Goal: Information Seeking & Learning: Learn about a topic

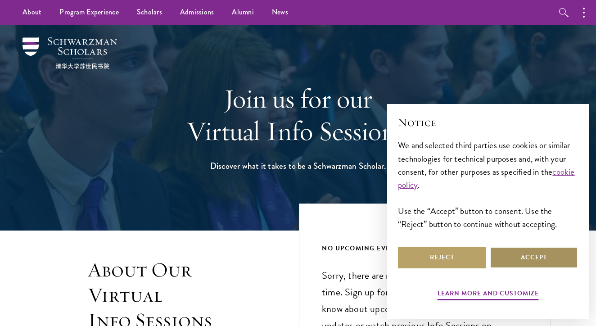
click at [542, 255] on button "Accept" at bounding box center [534, 258] width 88 height 22
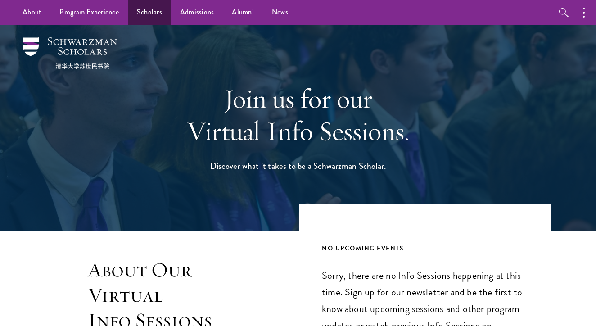
click at [148, 14] on link "Scholars" at bounding box center [149, 12] width 43 height 25
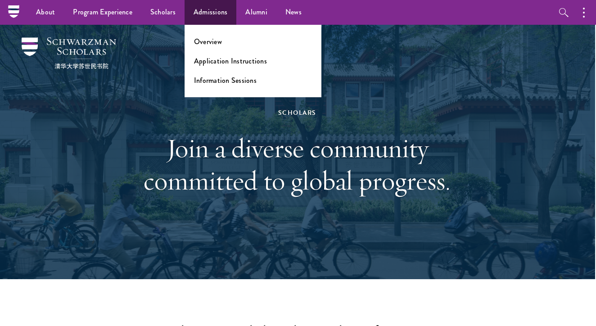
scroll to position [0, 1]
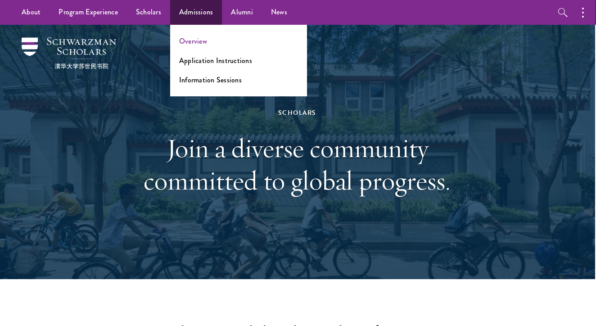
click at [194, 37] on link "Overview" at bounding box center [193, 41] width 28 height 10
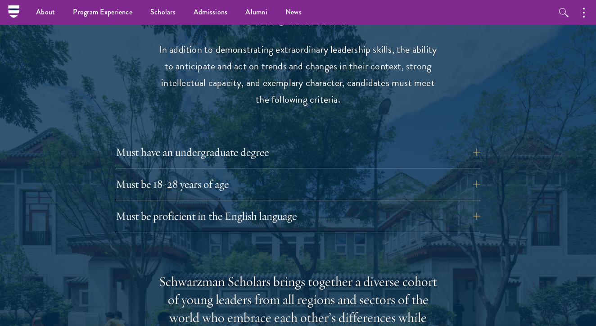
scroll to position [1170, 0]
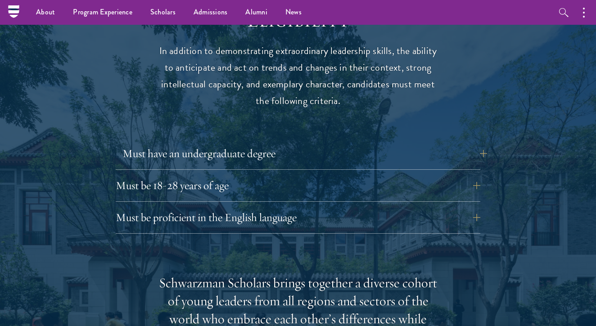
click at [473, 143] on button "Must have an undergraduate degree" at bounding box center [304, 154] width 365 height 22
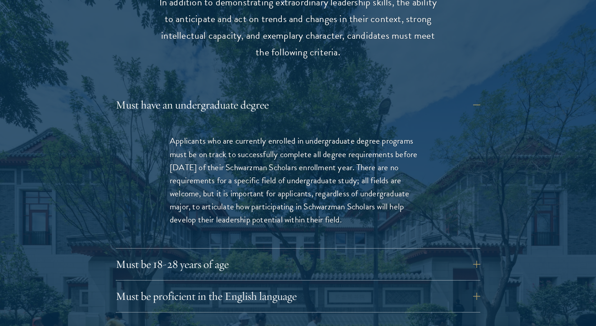
scroll to position [1223, 0]
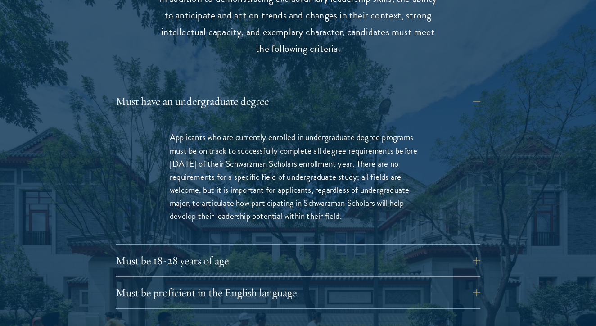
click at [473, 250] on button "Must be 18-28 years of age" at bounding box center [304, 261] width 365 height 22
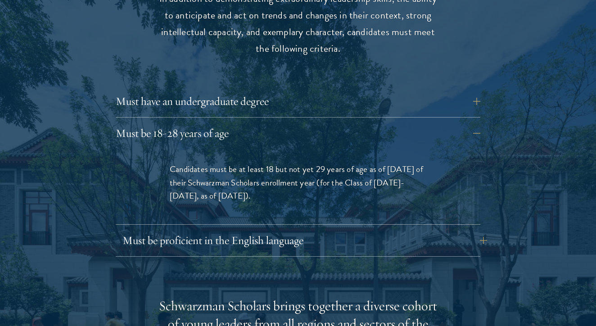
click at [482, 230] on button "Must be proficient in the English language" at bounding box center [304, 241] width 365 height 22
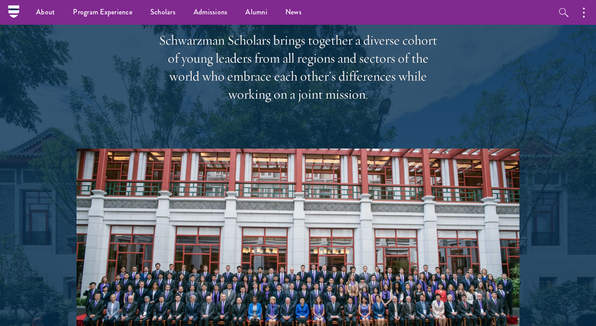
scroll to position [1611, 0]
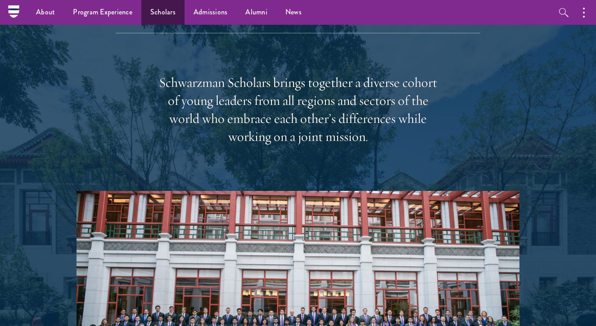
click at [160, 15] on link "Scholars" at bounding box center [162, 12] width 43 height 25
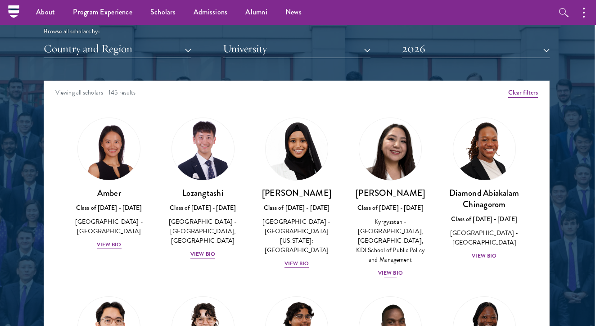
scroll to position [1090, 1]
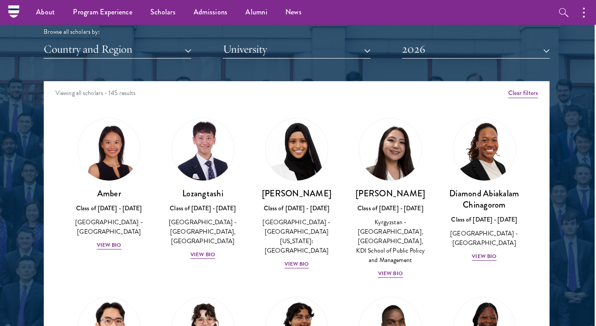
click at [182, 44] on button "Country and Region" at bounding box center [118, 49] width 148 height 18
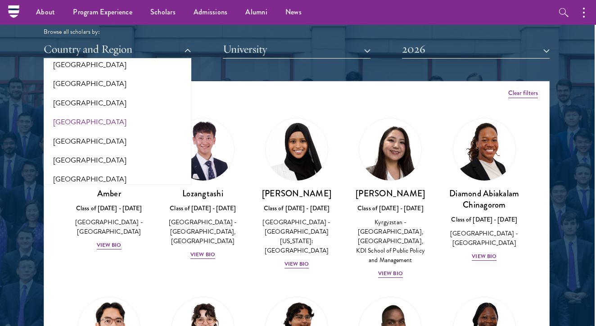
scroll to position [1869, 0]
click at [77, 94] on button "[GEOGRAPHIC_DATA]" at bounding box center [117, 103] width 142 height 19
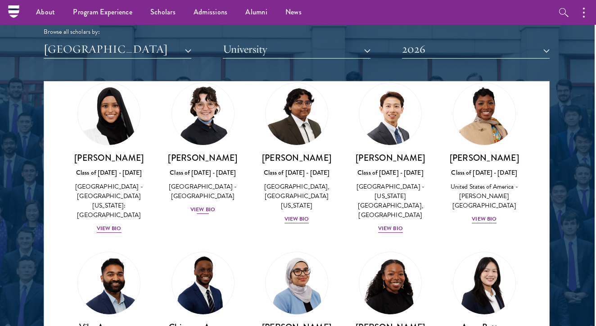
scroll to position [40, 0]
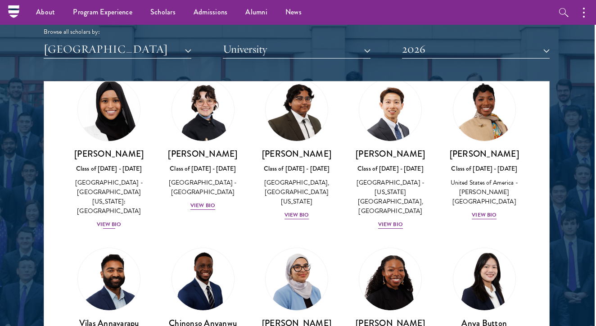
click at [112, 207] on div "[PERSON_NAME] Class of [DATE] - [DATE] [GEOGRAPHIC_DATA] - [GEOGRAPHIC_DATA][US…" at bounding box center [109, 188] width 76 height 81
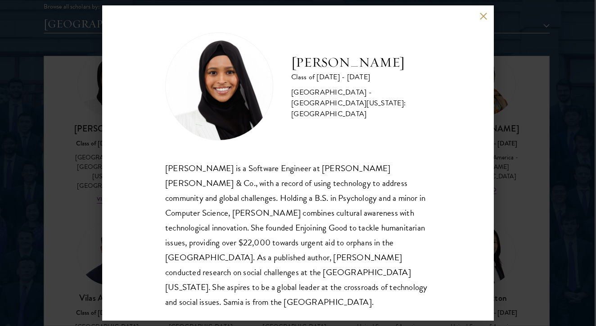
click at [481, 19] on button at bounding box center [483, 16] width 8 height 8
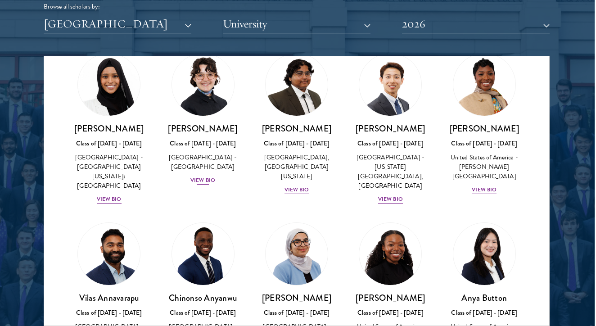
click at [208, 180] on div "View Bio" at bounding box center [202, 180] width 25 height 9
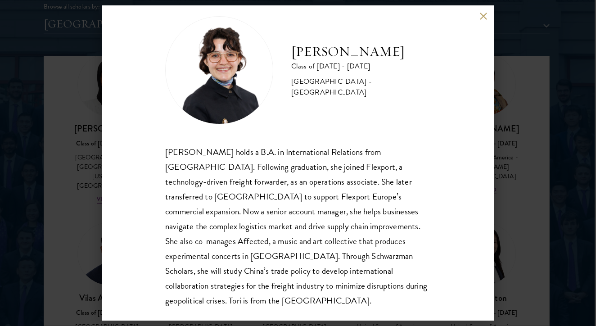
scroll to position [16, 0]
click at [482, 16] on button at bounding box center [483, 16] width 8 height 8
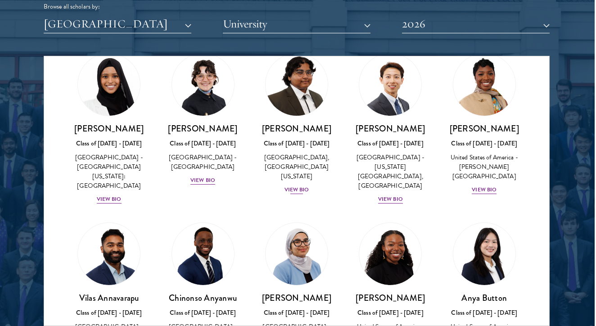
click at [291, 185] on div "View Bio" at bounding box center [297, 189] width 25 height 9
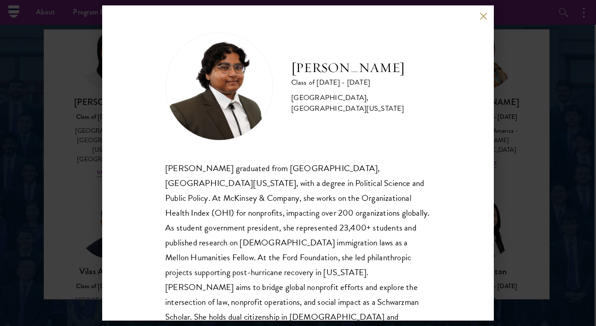
scroll to position [1140, 1]
click at [482, 16] on button at bounding box center [483, 16] width 8 height 8
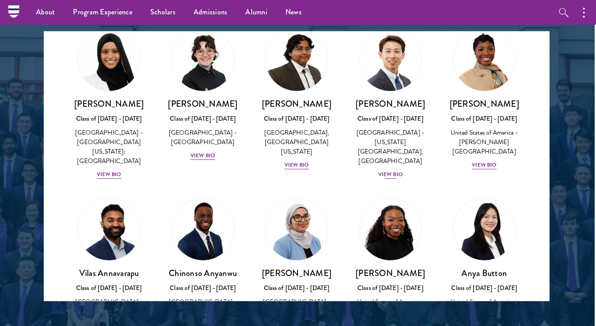
click at [394, 166] on div "[PERSON_NAME] Class of [DATE] - [DATE] [GEOGRAPHIC_DATA] - [US_STATE][GEOGRAPHI…" at bounding box center [390, 138] width 76 height 81
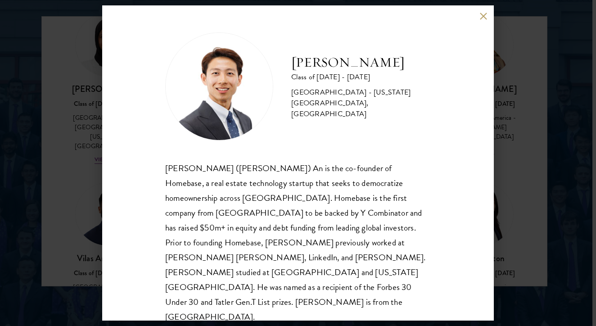
click at [482, 13] on button at bounding box center [483, 16] width 8 height 8
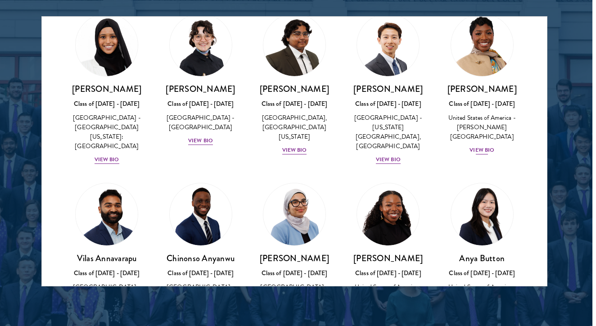
click at [476, 146] on div "View Bio" at bounding box center [482, 150] width 25 height 9
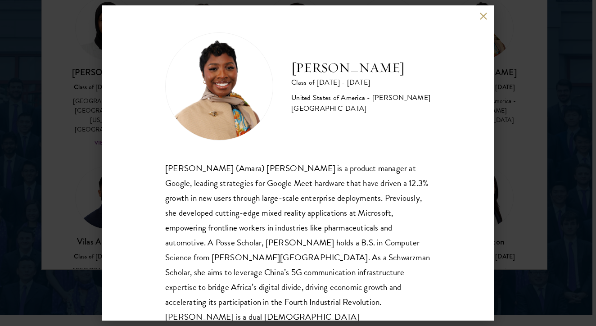
click at [480, 20] on div "[PERSON_NAME] Class of [DATE] - [DATE] [GEOGRAPHIC_DATA] - [PERSON_NAME][GEOGRA…" at bounding box center [298, 162] width 392 height 315
click at [483, 14] on button at bounding box center [483, 16] width 8 height 8
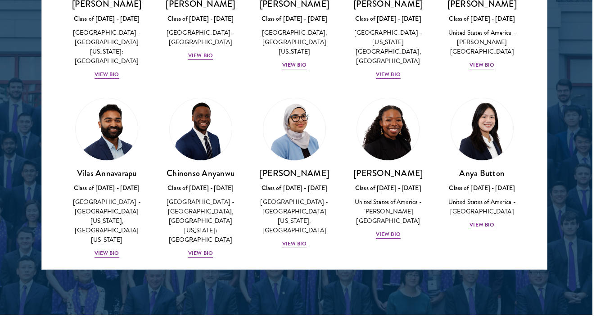
scroll to position [113, 0]
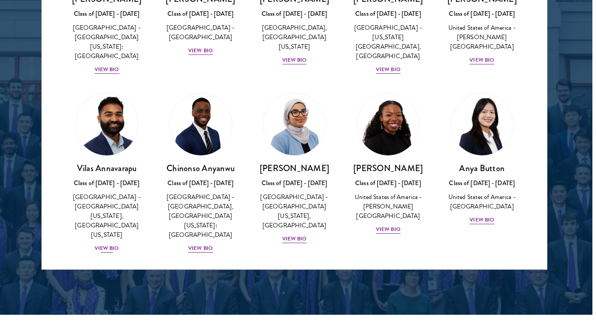
click at [108, 244] on div "View Bio" at bounding box center [107, 248] width 25 height 9
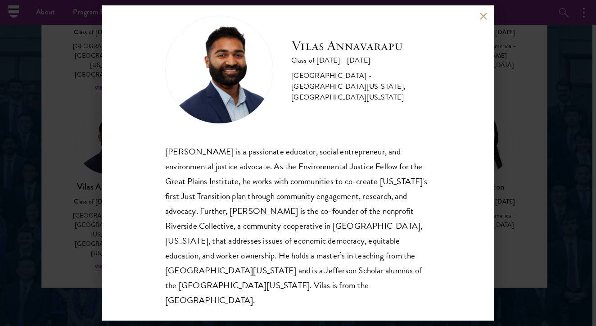
scroll to position [16, 0]
click at [481, 19] on button at bounding box center [483, 16] width 8 height 8
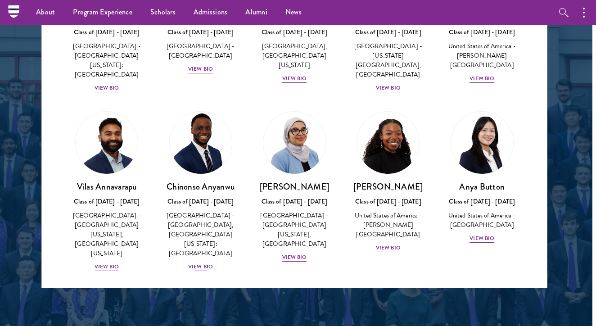
click at [202, 262] on div "View Bio" at bounding box center [200, 266] width 25 height 9
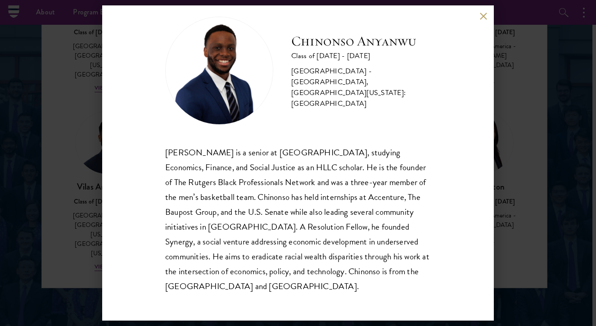
scroll to position [16, 0]
click at [482, 11] on div "[PERSON_NAME] Class of [DATE] - [DATE] [GEOGRAPHIC_DATA] - [GEOGRAPHIC_DATA], […" at bounding box center [298, 162] width 392 height 315
click at [481, 17] on button at bounding box center [483, 16] width 8 height 8
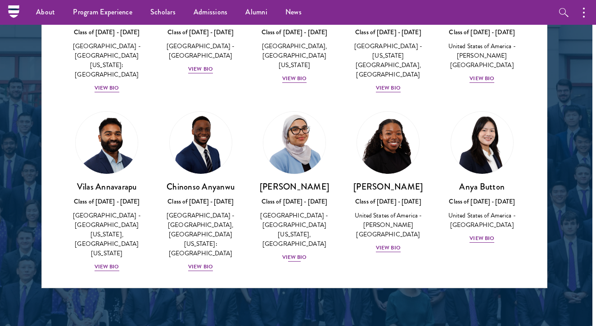
click at [294, 253] on div "View Bio" at bounding box center [294, 257] width 25 height 9
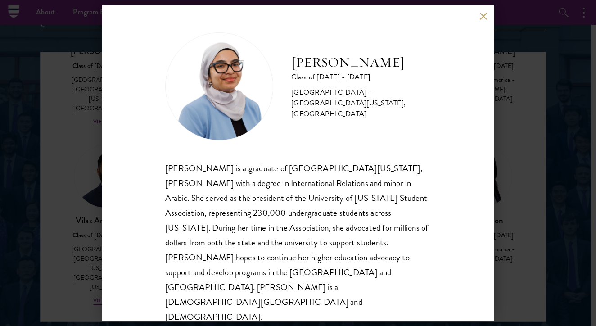
scroll to position [1118, 5]
click at [480, 20] on button at bounding box center [483, 16] width 8 height 8
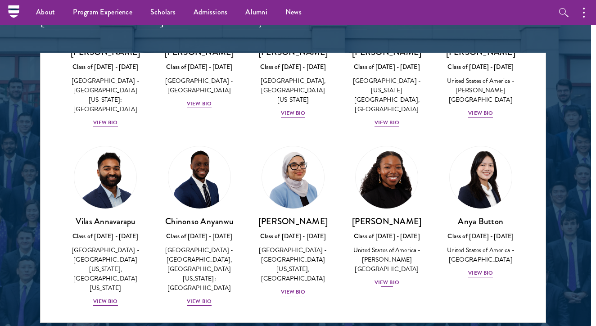
click at [391, 278] on div "View Bio" at bounding box center [387, 282] width 25 height 9
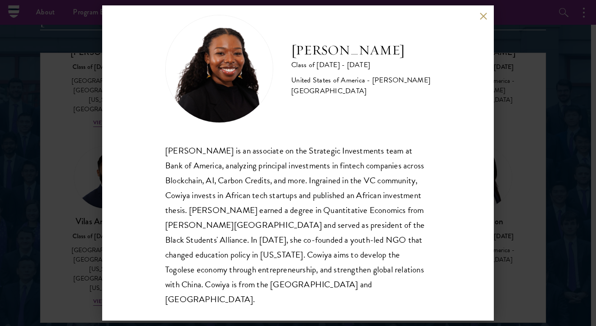
scroll to position [16, 0]
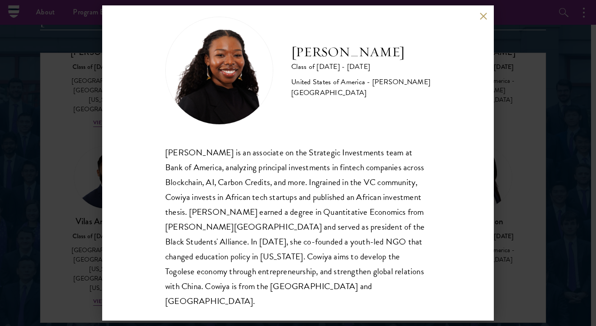
click at [483, 21] on div "[PERSON_NAME] Class of [DATE] - [DATE] [GEOGRAPHIC_DATA] - [PERSON_NAME][GEOGRA…" at bounding box center [298, 162] width 392 height 315
click at [483, 14] on button at bounding box center [483, 16] width 8 height 8
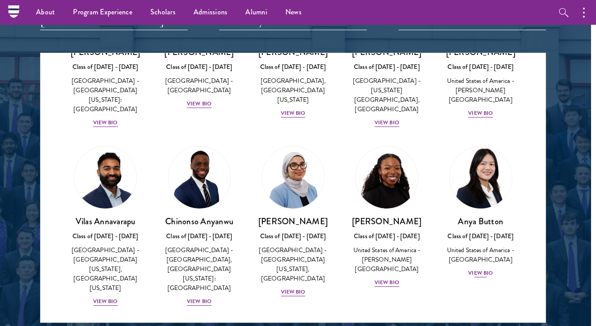
click at [479, 272] on div "View Bio" at bounding box center [480, 273] width 25 height 9
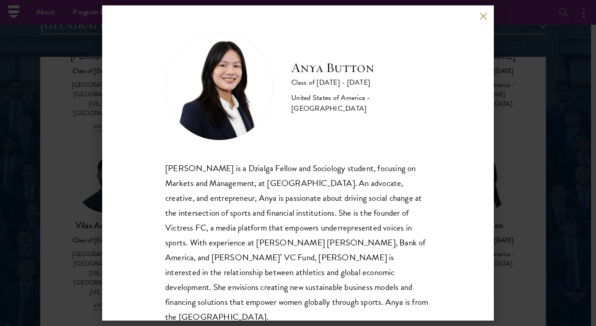
click at [482, 17] on button at bounding box center [483, 16] width 8 height 8
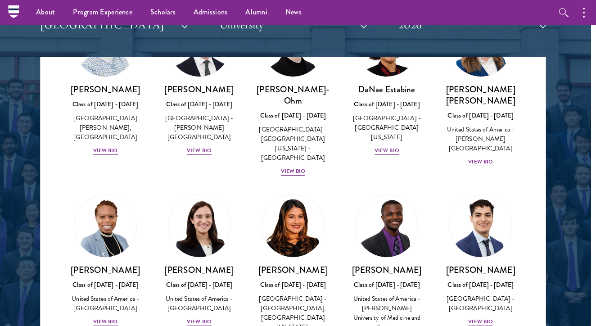
scroll to position [416, 0]
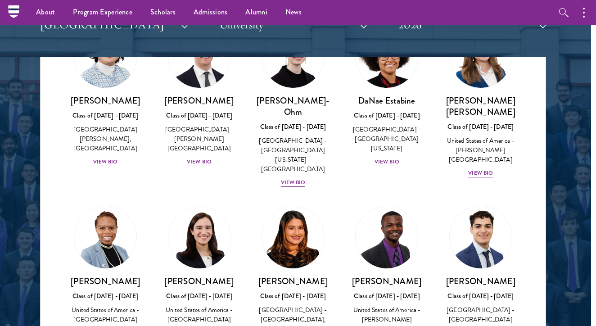
click at [108, 158] on div "View Bio" at bounding box center [105, 162] width 25 height 9
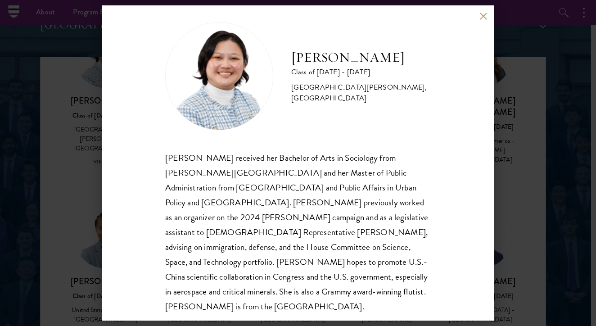
scroll to position [13, 0]
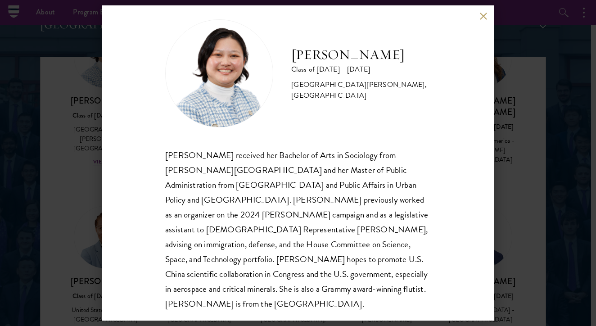
click at [485, 17] on button at bounding box center [483, 16] width 8 height 8
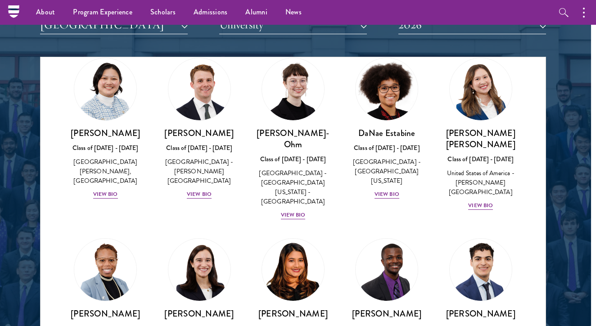
scroll to position [384, 0]
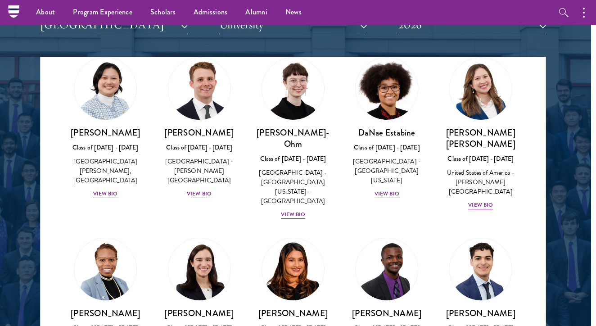
click at [200, 190] on div "View Bio" at bounding box center [199, 194] width 25 height 9
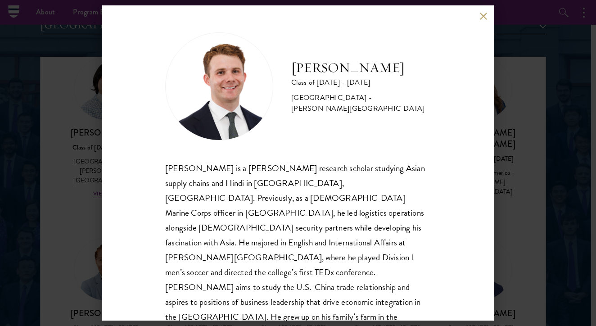
click at [484, 14] on button at bounding box center [483, 16] width 8 height 8
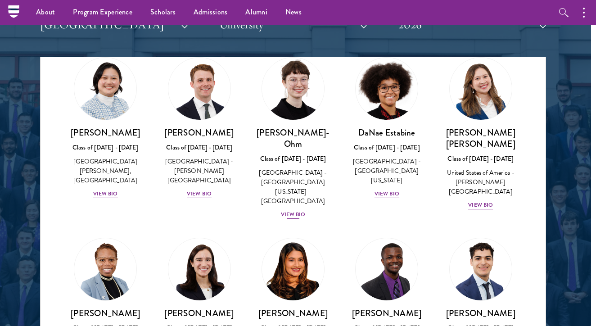
click at [292, 210] on div "View Bio" at bounding box center [293, 214] width 25 height 9
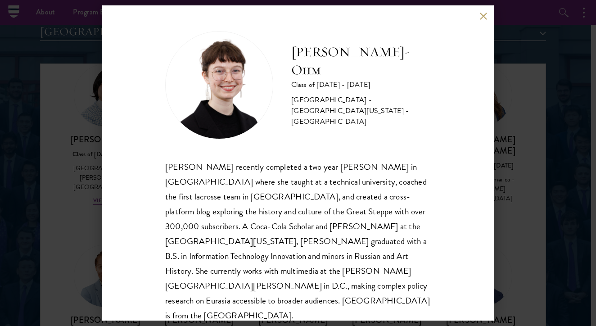
scroll to position [1, 0]
click at [485, 15] on button at bounding box center [483, 16] width 8 height 8
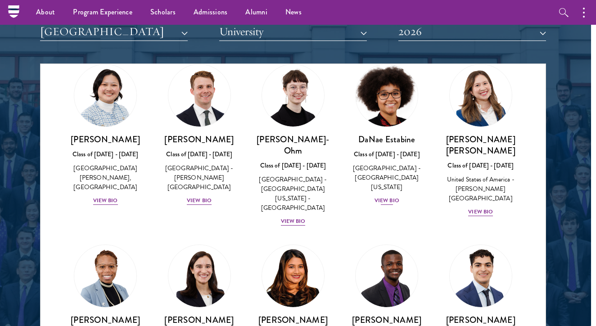
click at [384, 196] on div "View Bio" at bounding box center [387, 200] width 25 height 9
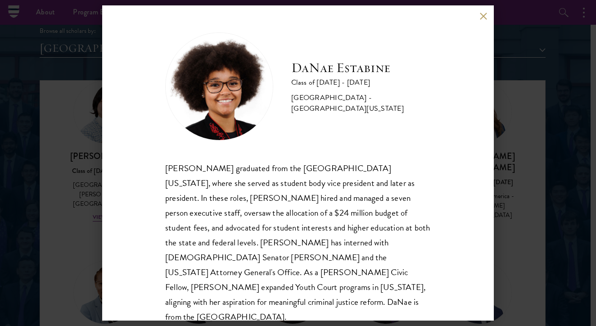
scroll to position [1089, 5]
click at [484, 17] on button at bounding box center [483, 16] width 8 height 8
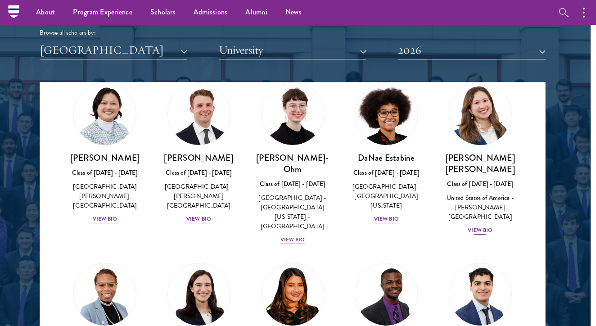
click at [480, 226] on div "View Bio" at bounding box center [480, 230] width 25 height 9
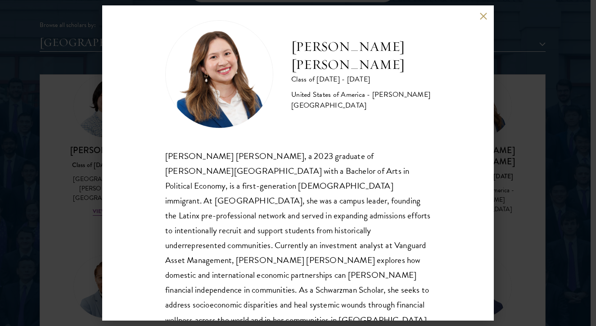
scroll to position [9, 0]
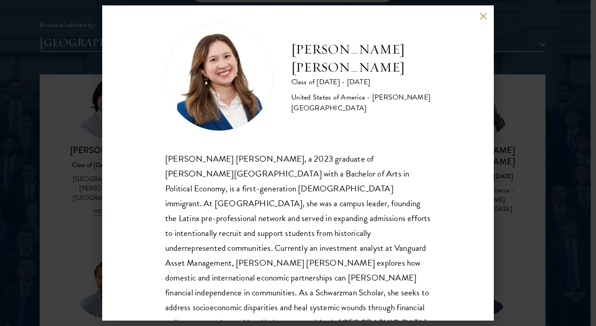
click at [482, 17] on button at bounding box center [483, 16] width 8 height 8
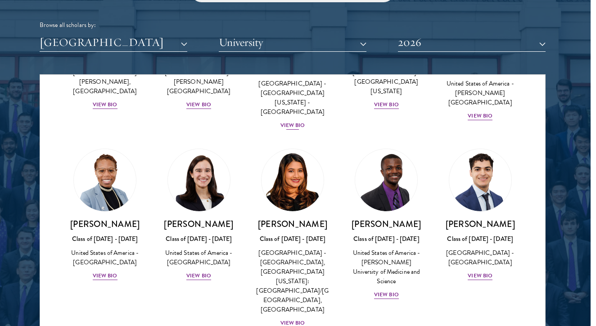
scroll to position [509, 0]
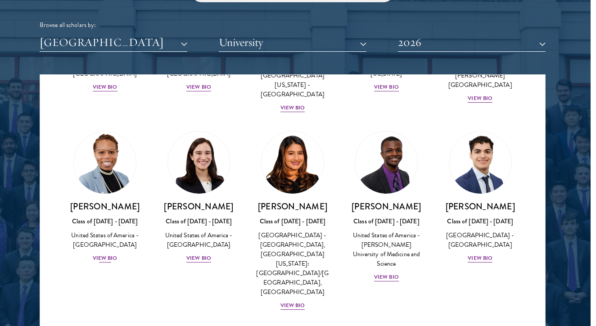
click at [103, 254] on div "View Bio" at bounding box center [105, 258] width 25 height 9
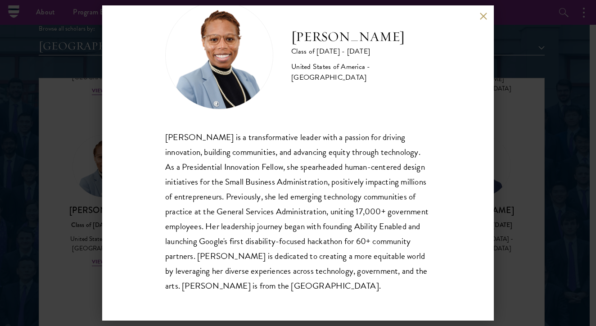
scroll to position [31, 0]
click at [481, 14] on button at bounding box center [483, 16] width 8 height 8
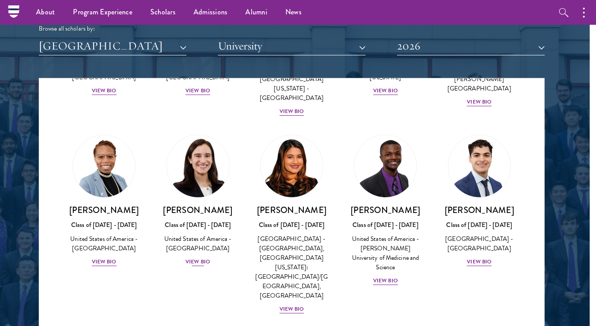
click at [193, 258] on div "View Bio" at bounding box center [197, 262] width 25 height 9
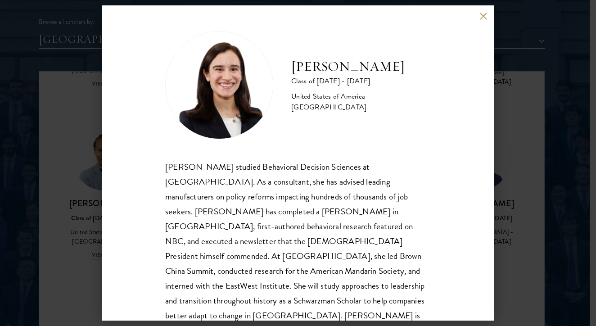
scroll to position [1, 0]
click at [483, 14] on button at bounding box center [483, 16] width 8 height 8
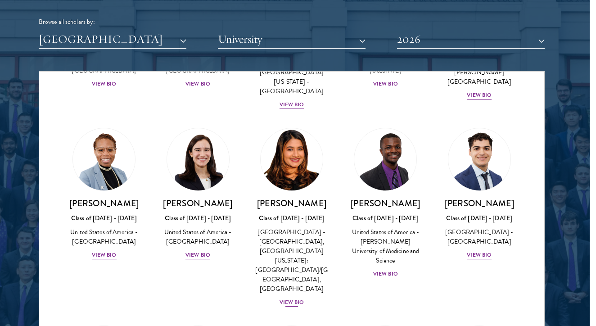
click at [285, 298] on div "View Bio" at bounding box center [292, 302] width 25 height 9
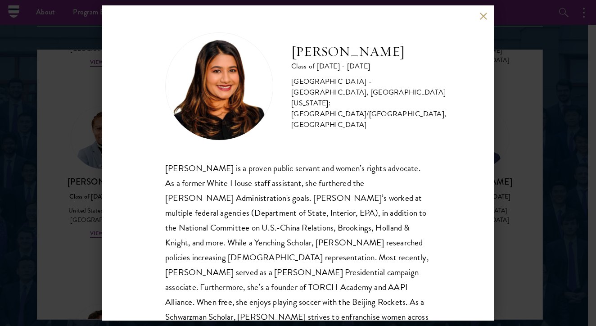
click at [479, 17] on div "[PERSON_NAME] Class of [DATE] - [DATE] [GEOGRAPHIC_DATA] - [GEOGRAPHIC_DATA], […" at bounding box center [298, 162] width 392 height 315
click at [486, 15] on button at bounding box center [483, 16] width 8 height 8
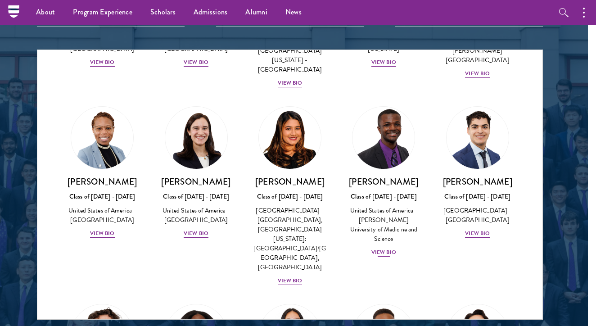
click at [376, 248] on div "View Bio" at bounding box center [383, 252] width 25 height 9
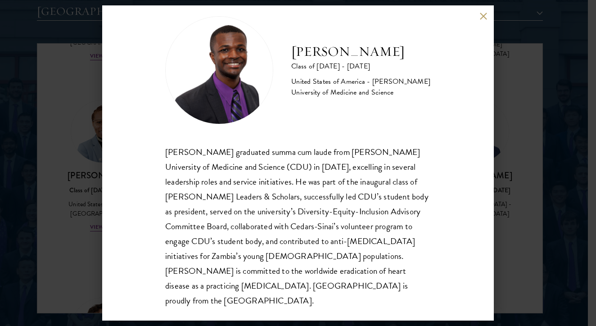
scroll to position [16, 0]
click at [486, 19] on button at bounding box center [483, 16] width 8 height 8
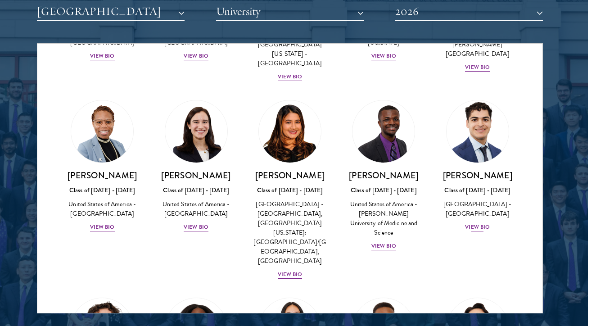
click at [480, 223] on div "View Bio" at bounding box center [477, 227] width 25 height 9
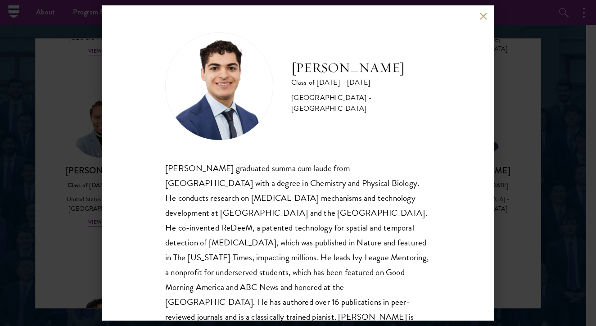
click at [481, 16] on button at bounding box center [483, 16] width 8 height 8
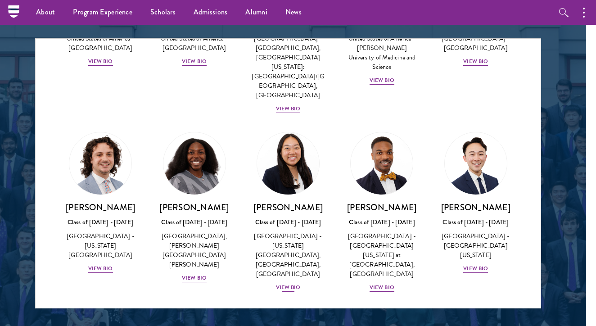
scroll to position [680, 0]
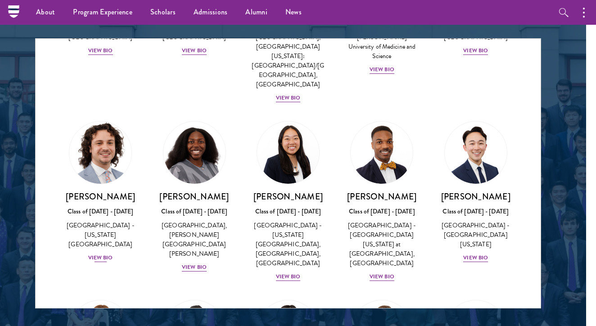
click at [101, 253] on div "View Bio" at bounding box center [100, 257] width 25 height 9
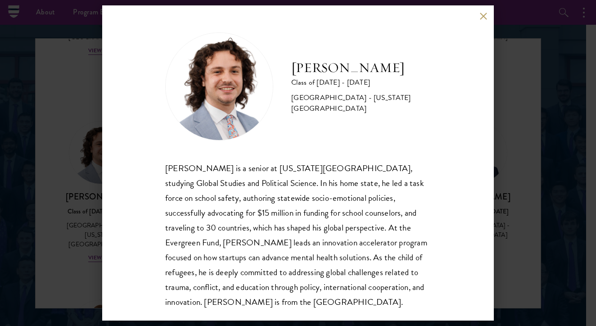
click at [480, 14] on button at bounding box center [483, 16] width 8 height 8
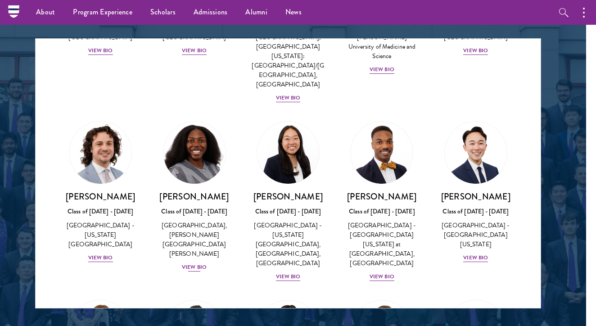
click at [194, 263] on div "View Bio" at bounding box center [194, 267] width 25 height 9
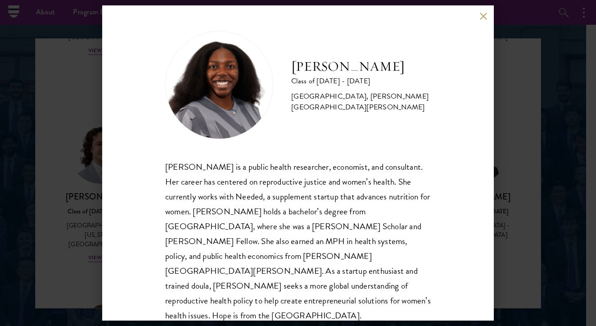
scroll to position [1, 0]
click at [479, 20] on div "[PERSON_NAME] Class of [DATE] - [DATE] [GEOGRAPHIC_DATA] - [GEOGRAPHIC_DATA], […" at bounding box center [298, 162] width 392 height 315
click at [483, 16] on button at bounding box center [483, 16] width 8 height 8
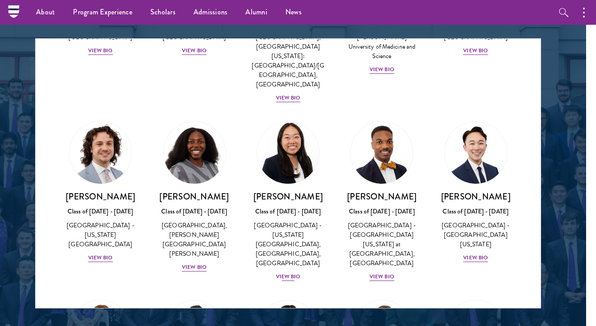
click at [293, 272] on div "View Bio" at bounding box center [288, 276] width 25 height 9
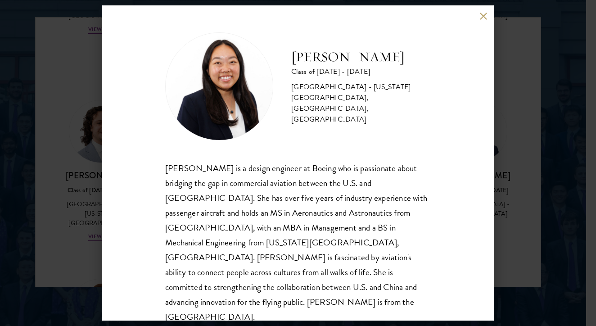
click at [486, 14] on button at bounding box center [483, 16] width 8 height 8
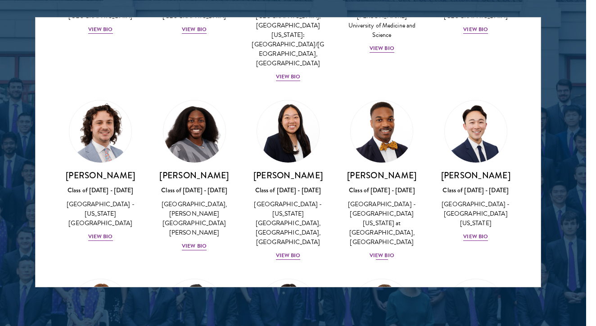
click at [379, 251] on div "View Bio" at bounding box center [382, 255] width 25 height 9
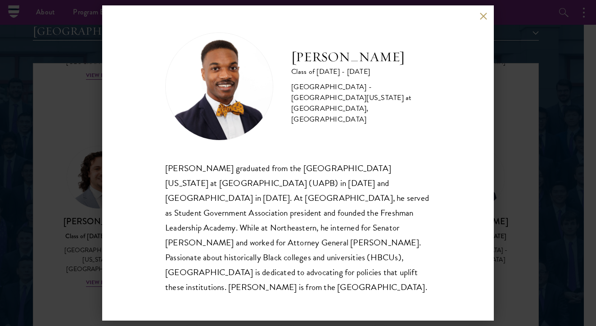
scroll to position [1107, 12]
click at [481, 20] on button at bounding box center [483, 16] width 8 height 8
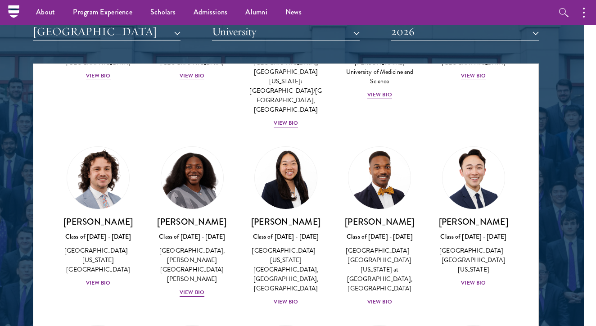
click at [471, 279] on div "View Bio" at bounding box center [473, 283] width 25 height 9
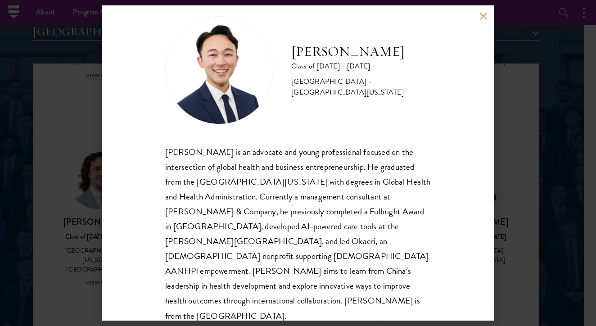
scroll to position [16, 0]
click at [479, 18] on button at bounding box center [483, 16] width 8 height 8
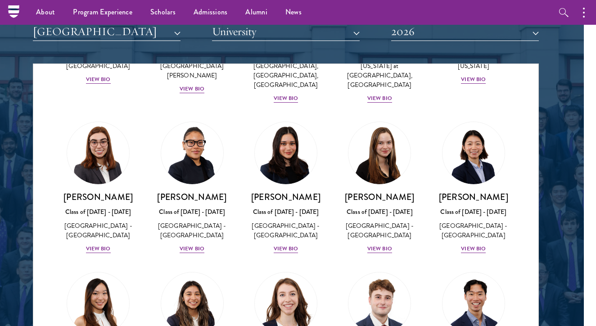
scroll to position [881, 0]
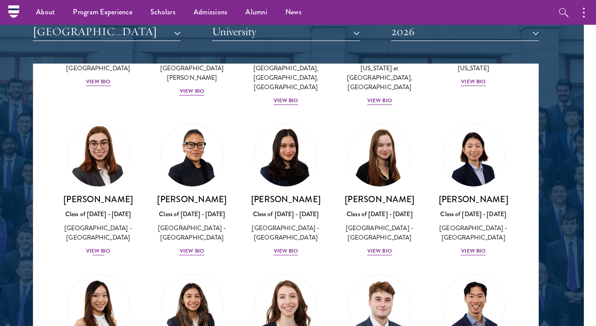
click at [102, 195] on div "[PERSON_NAME] Class of [DATE] - [DATE] [GEOGRAPHIC_DATA] - [GEOGRAPHIC_DATA] Vi…" at bounding box center [98, 225] width 76 height 63
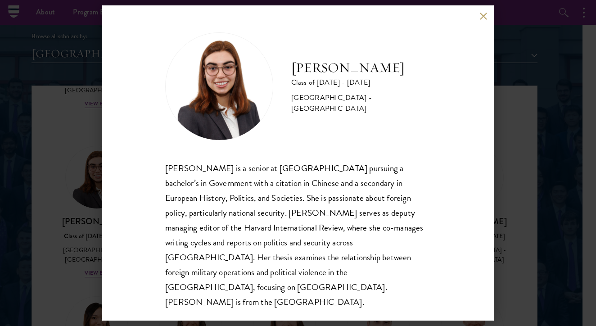
scroll to position [1081, 14]
click at [481, 20] on button at bounding box center [483, 16] width 8 height 8
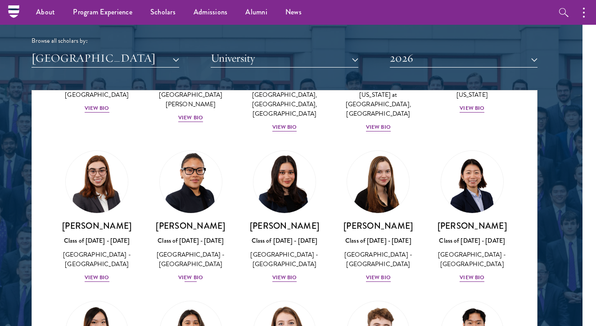
click at [190, 273] on div "View Bio" at bounding box center [190, 277] width 25 height 9
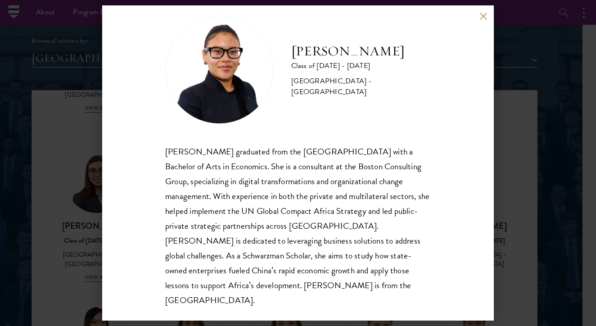
scroll to position [16, 0]
click at [484, 15] on button at bounding box center [483, 16] width 8 height 8
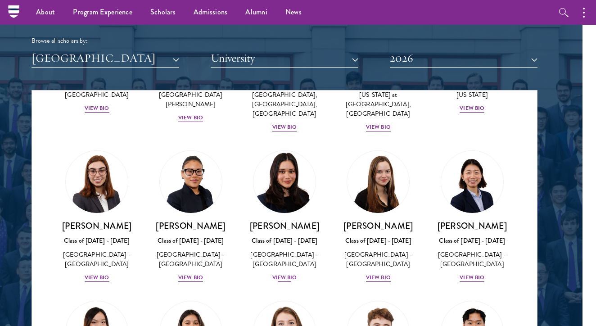
click at [277, 273] on div "View Bio" at bounding box center [284, 277] width 25 height 9
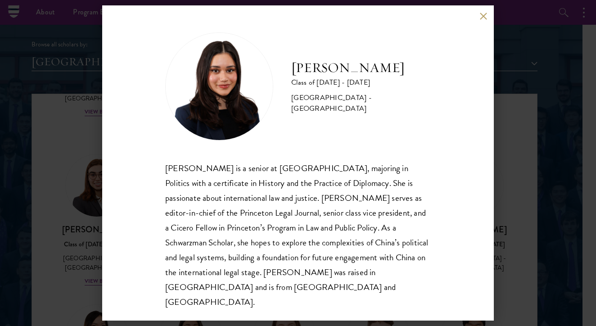
scroll to position [1077, 14]
click at [484, 20] on button at bounding box center [483, 16] width 8 height 8
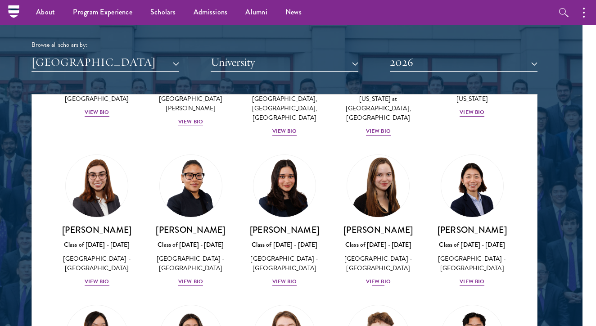
click at [371, 277] on div "View Bio" at bounding box center [378, 281] width 25 height 9
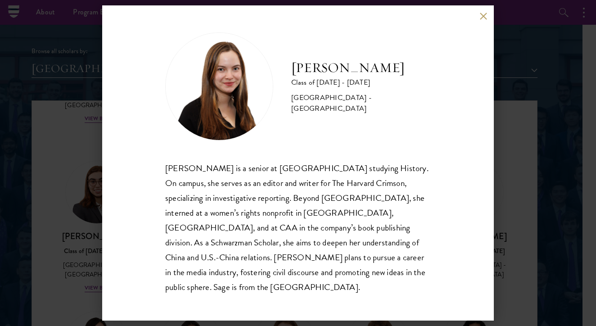
scroll to position [1068, 14]
click at [483, 20] on button at bounding box center [483, 16] width 8 height 8
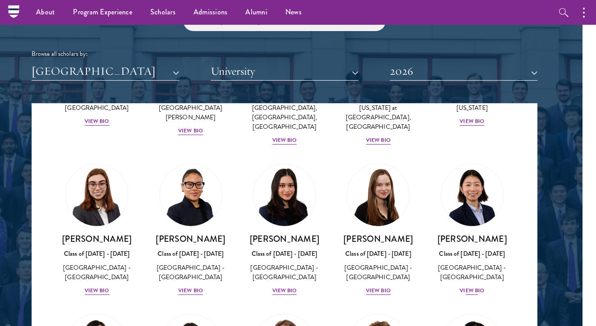
click at [470, 286] on div "View Bio" at bounding box center [472, 290] width 25 height 9
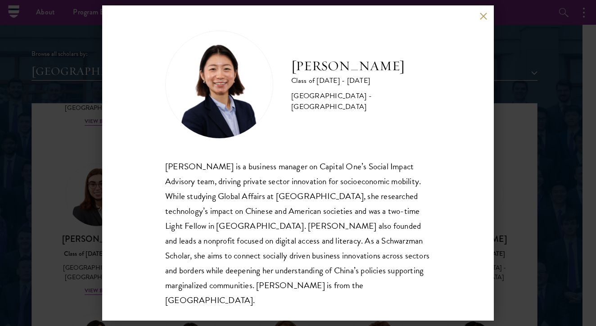
scroll to position [1, 0]
click at [481, 18] on button at bounding box center [483, 16] width 8 height 8
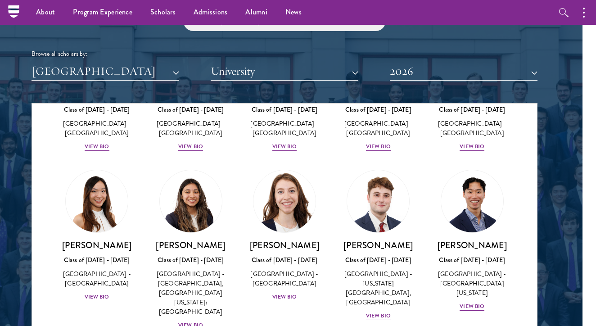
scroll to position [1026, 0]
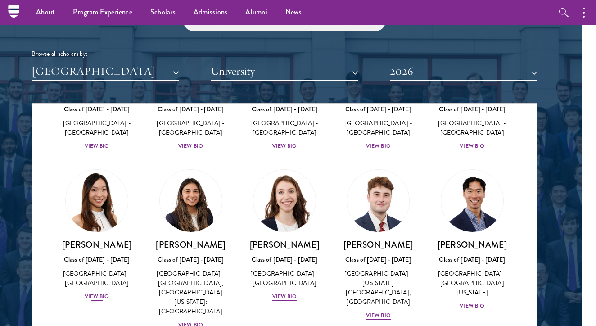
click at [105, 292] on div "View Bio" at bounding box center [97, 296] width 25 height 9
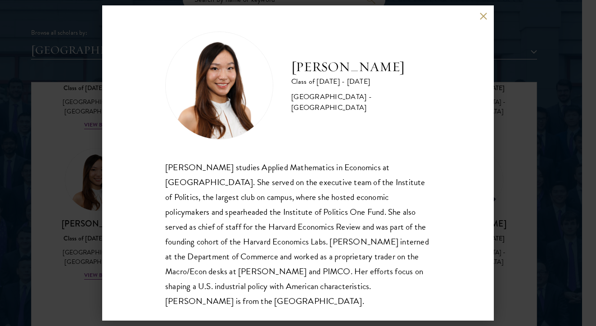
scroll to position [1089, 14]
click at [480, 12] on button at bounding box center [483, 16] width 8 height 8
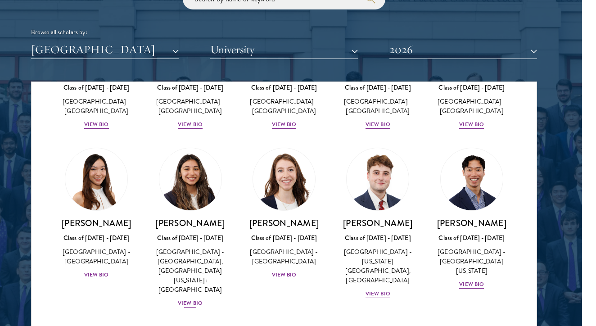
click at [188, 299] on div "View Bio" at bounding box center [190, 303] width 25 height 9
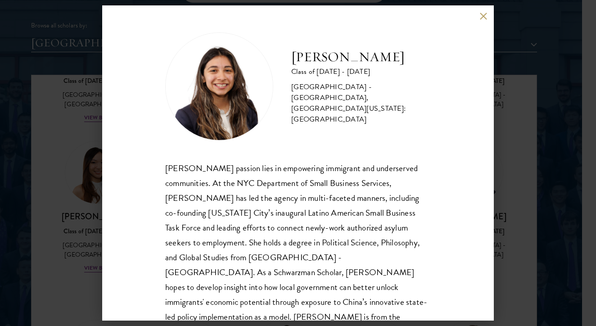
click at [481, 14] on button at bounding box center [483, 16] width 8 height 8
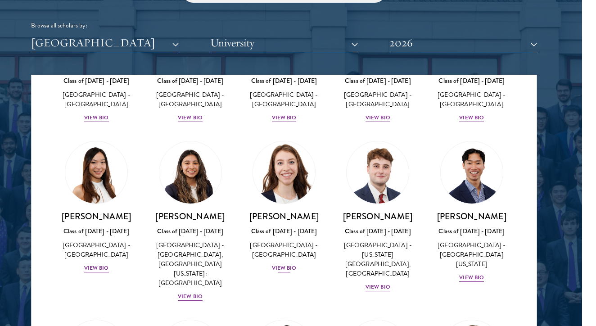
click at [280, 264] on div "View Bio" at bounding box center [284, 268] width 25 height 9
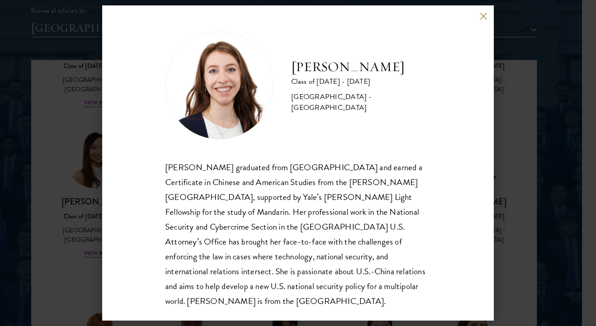
scroll to position [1113, 14]
click at [482, 15] on button at bounding box center [483, 16] width 8 height 8
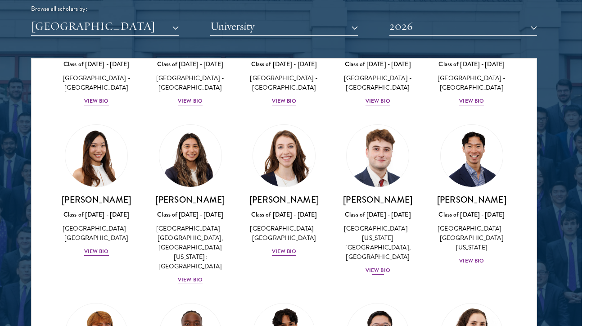
click at [372, 266] on div "View Bio" at bounding box center [378, 270] width 25 height 9
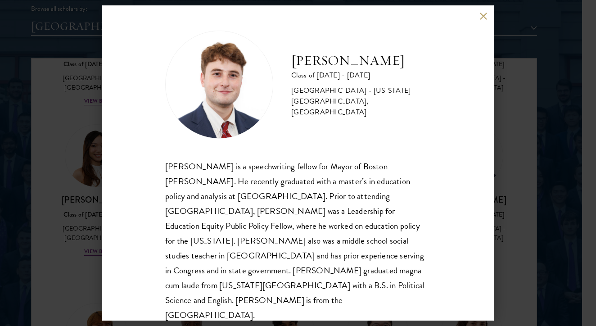
scroll to position [1, 0]
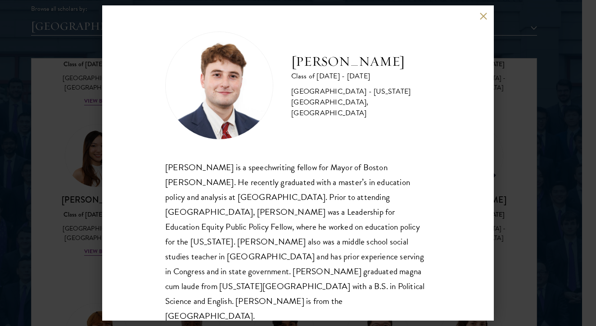
click at [486, 19] on button at bounding box center [483, 16] width 8 height 8
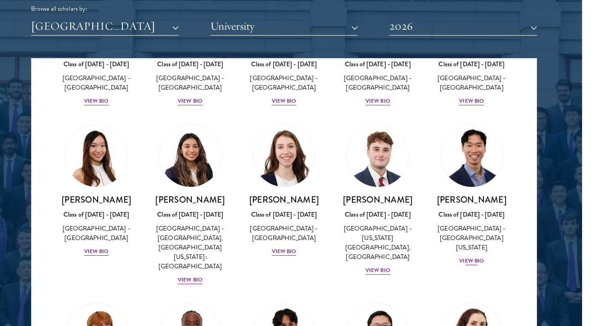
click at [467, 257] on div "View Bio" at bounding box center [471, 261] width 25 height 9
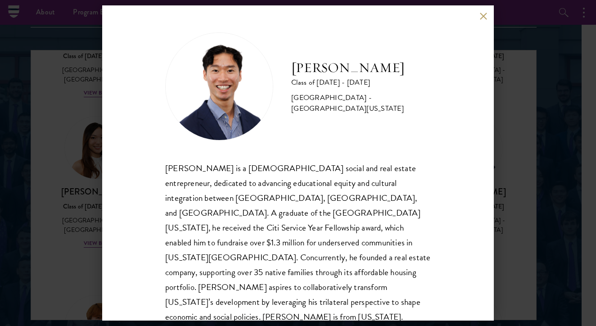
click at [479, 16] on button at bounding box center [483, 16] width 8 height 8
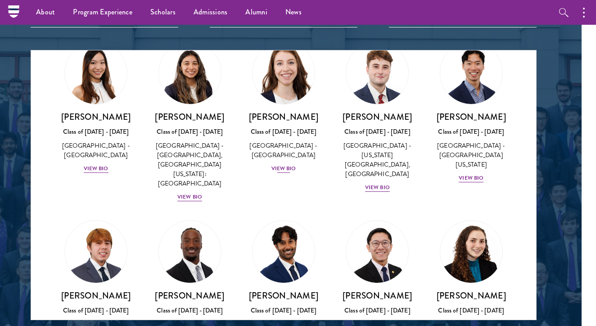
scroll to position [1110, 0]
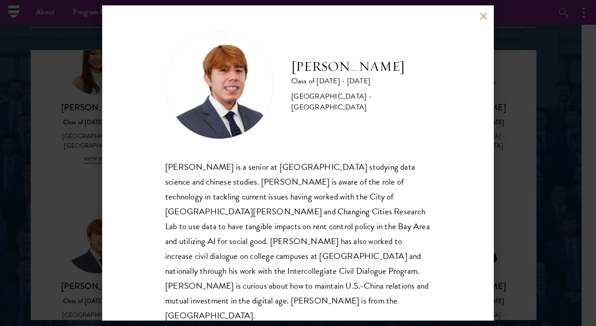
scroll to position [1, 0]
click at [484, 15] on button at bounding box center [483, 16] width 8 height 8
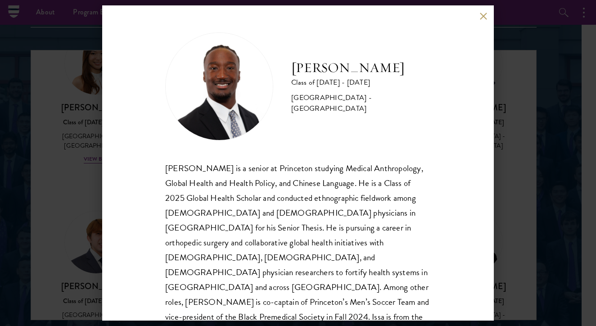
click at [482, 17] on button at bounding box center [483, 16] width 8 height 8
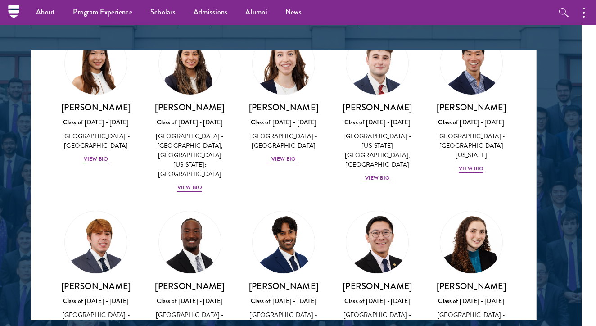
scroll to position [1116, 0]
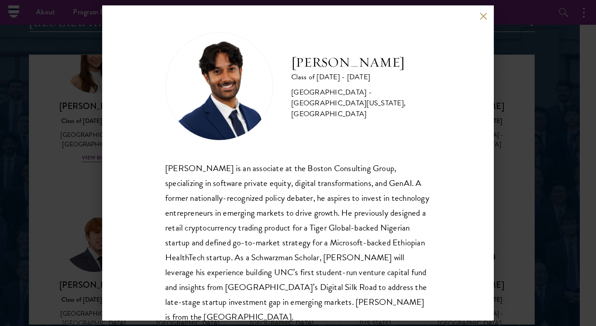
click at [484, 16] on button at bounding box center [483, 16] width 8 height 8
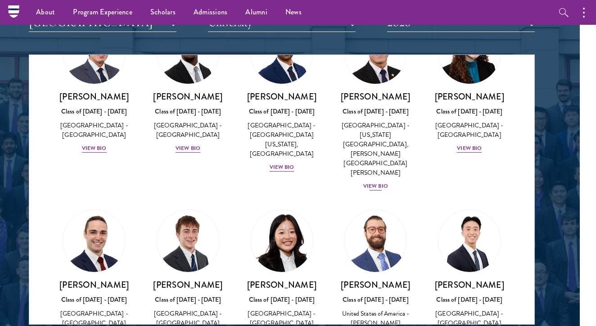
scroll to position [1333, 0]
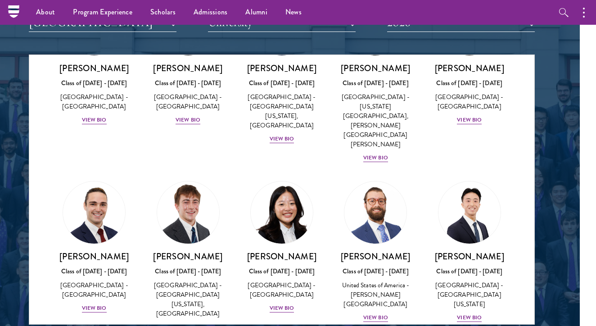
click at [186, 323] on div "View Bio" at bounding box center [188, 327] width 25 height 9
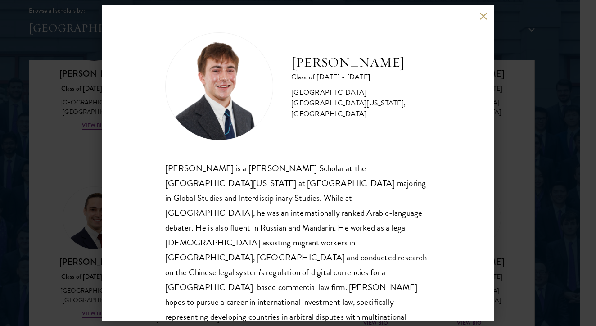
click at [481, 17] on button at bounding box center [483, 16] width 8 height 8
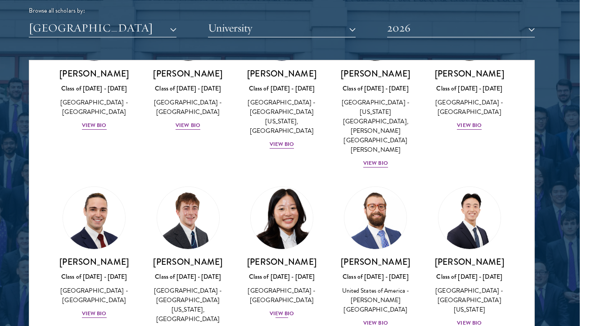
click at [282, 309] on div "View Bio" at bounding box center [282, 313] width 25 height 9
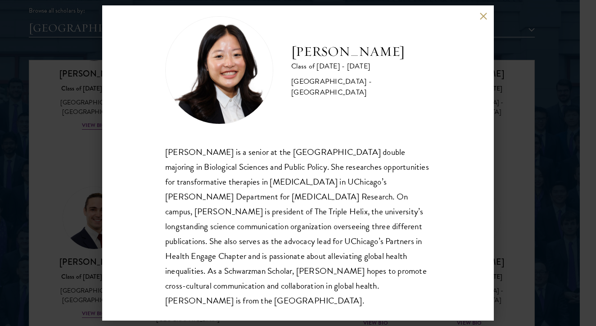
scroll to position [16, 0]
click at [484, 16] on button at bounding box center [483, 16] width 8 height 8
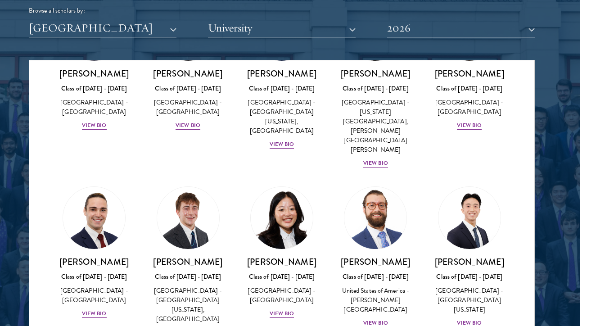
click at [371, 319] on div "View Bio" at bounding box center [375, 323] width 25 height 9
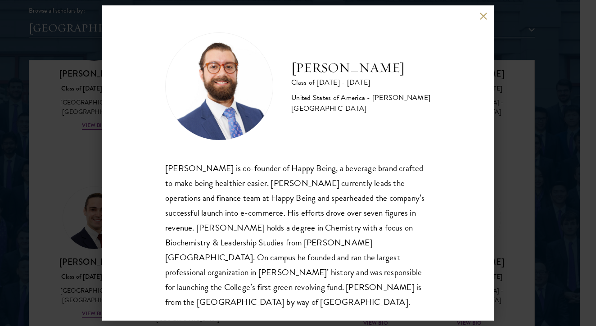
click at [483, 18] on button at bounding box center [483, 16] width 8 height 8
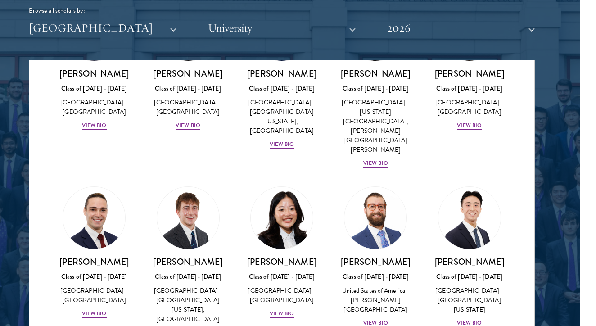
click at [468, 319] on div "View Bio" at bounding box center [469, 323] width 25 height 9
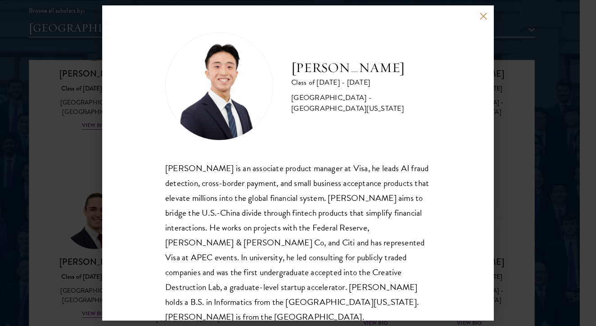
click at [481, 18] on button at bounding box center [483, 16] width 8 height 8
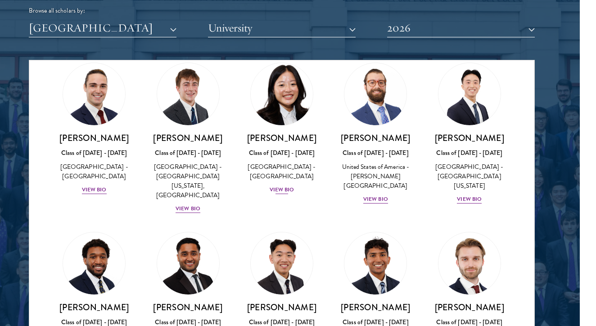
scroll to position [1474, 0]
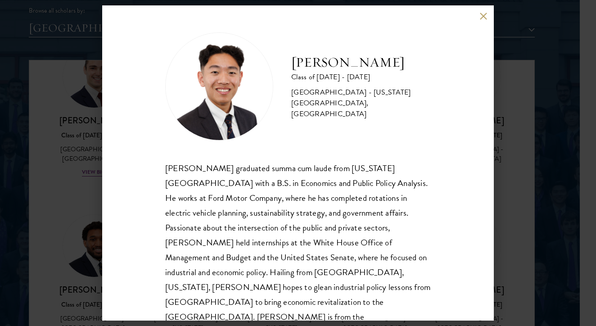
click at [484, 18] on button at bounding box center [483, 16] width 8 height 8
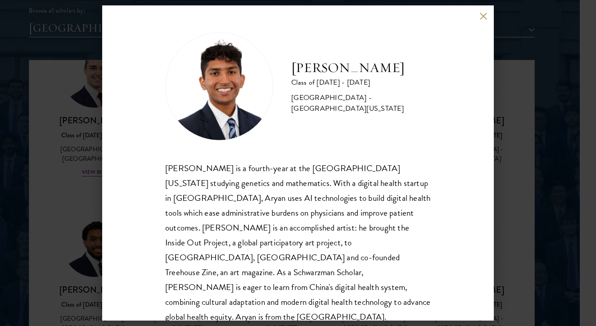
click at [486, 16] on button at bounding box center [483, 16] width 8 height 8
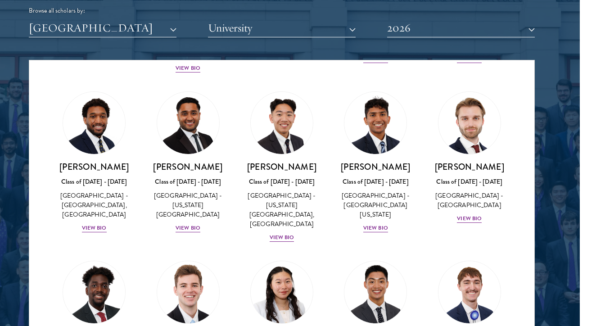
scroll to position [1597, 0]
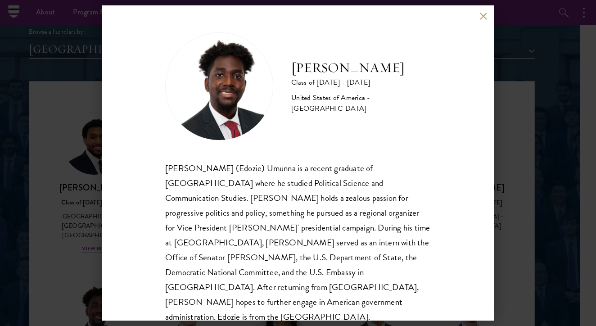
scroll to position [1087, 16]
click at [483, 16] on button at bounding box center [483, 16] width 8 height 8
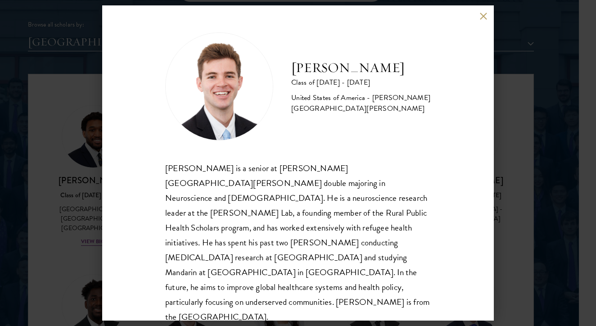
click at [480, 15] on button at bounding box center [483, 16] width 8 height 8
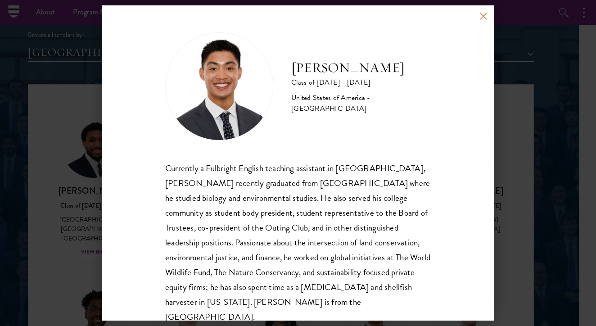
click at [483, 17] on button at bounding box center [483, 16] width 8 height 8
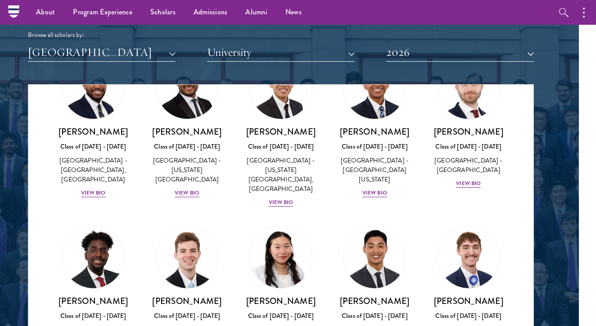
scroll to position [1659, 0]
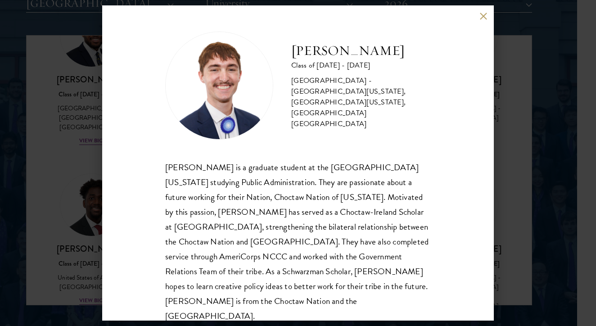
scroll to position [1138, 19]
click at [484, 15] on button at bounding box center [483, 16] width 8 height 8
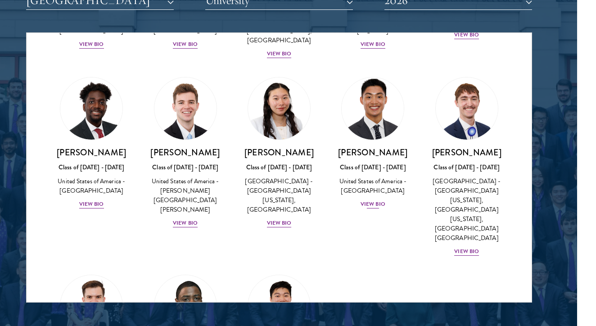
scroll to position [1753, 0]
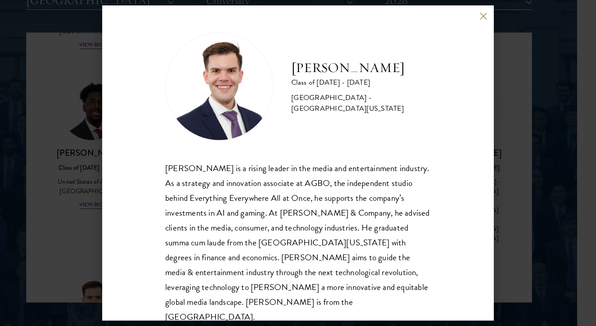
click at [484, 15] on button at bounding box center [483, 16] width 8 height 8
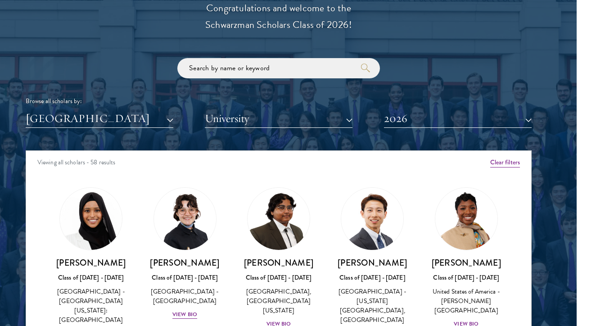
scroll to position [1037, 19]
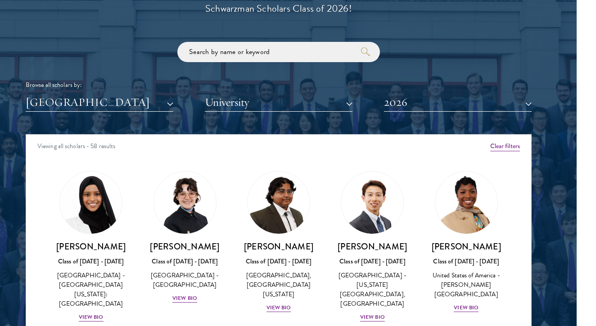
click at [408, 100] on button "2026" at bounding box center [458, 102] width 148 height 18
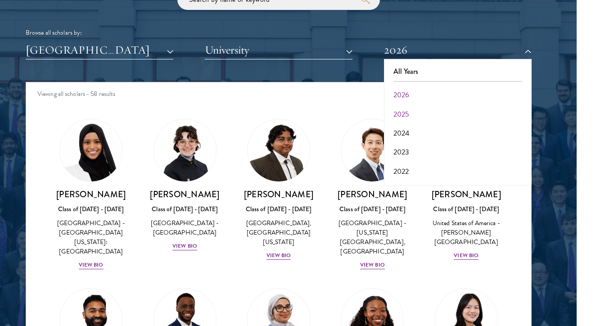
scroll to position [0, 0]
click at [410, 110] on button "2025" at bounding box center [458, 114] width 142 height 19
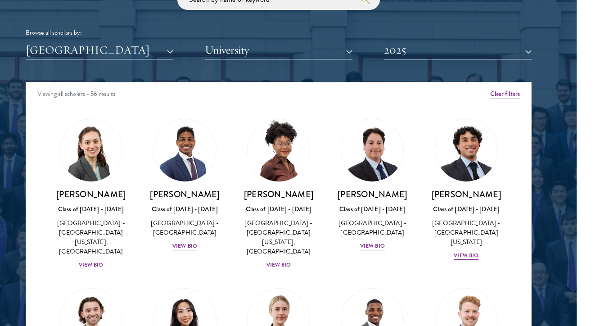
click at [279, 261] on div "View Bio" at bounding box center [279, 265] width 25 height 9
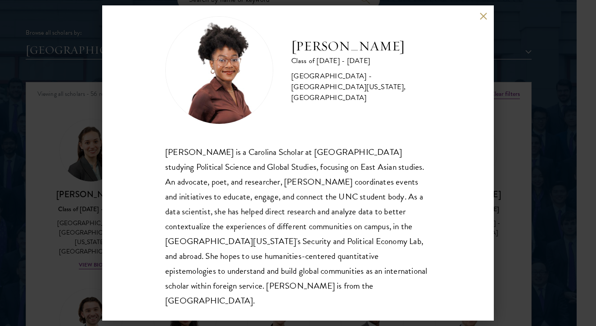
scroll to position [16, 0]
click at [482, 18] on button at bounding box center [483, 16] width 8 height 8
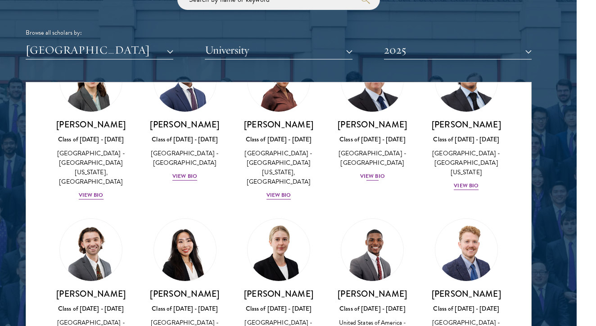
scroll to position [79, 0]
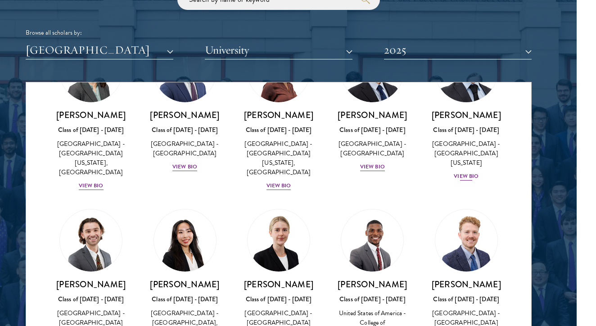
click at [465, 172] on div "View Bio" at bounding box center [466, 176] width 25 height 9
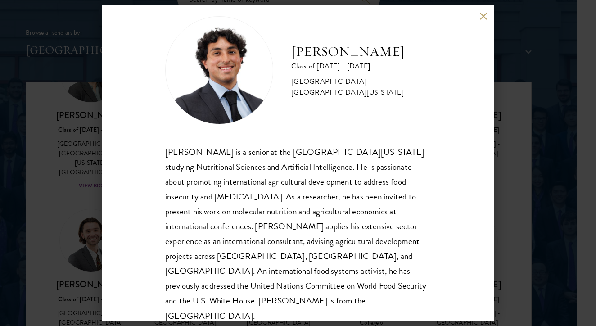
scroll to position [16, 0]
click at [482, 17] on button at bounding box center [483, 16] width 8 height 8
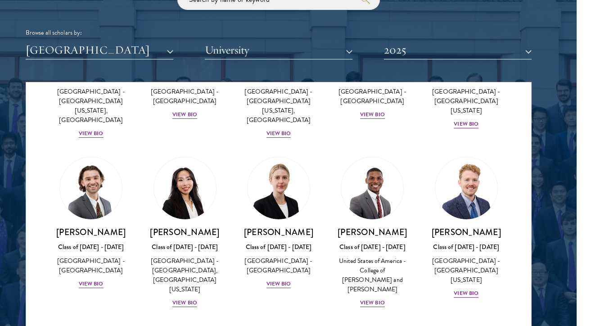
scroll to position [100, 0]
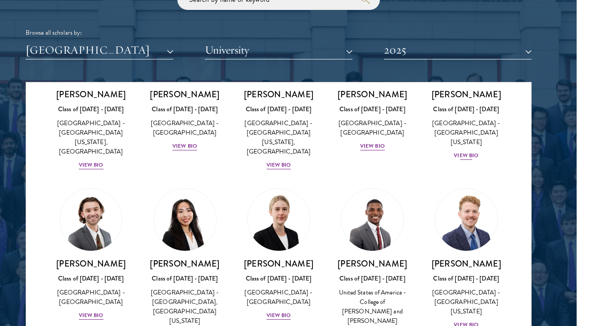
click at [461, 151] on div "View Bio" at bounding box center [466, 155] width 25 height 9
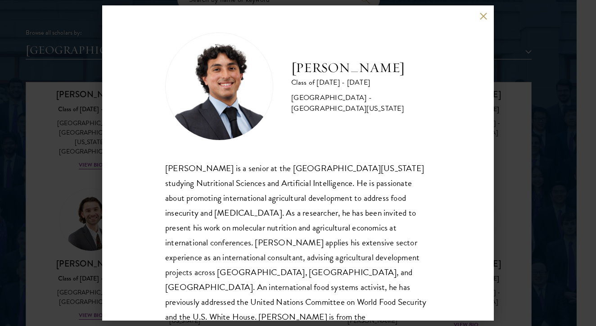
click at [482, 18] on button at bounding box center [483, 16] width 8 height 8
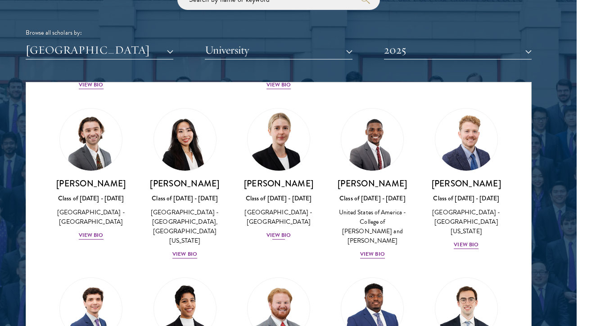
scroll to position [186, 0]
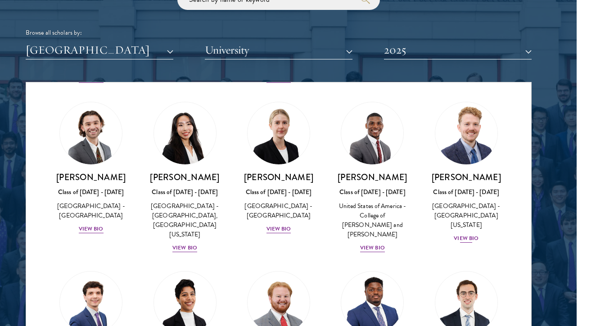
click at [469, 211] on div "[PERSON_NAME] Class of [DATE] - [DATE] [GEOGRAPHIC_DATA] - [GEOGRAPHIC_DATA][US…" at bounding box center [467, 208] width 76 height 72
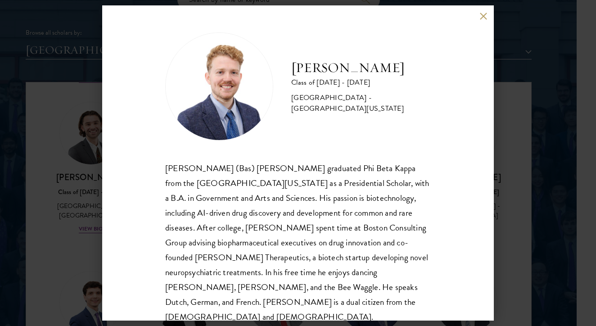
click at [480, 14] on button at bounding box center [483, 16] width 8 height 8
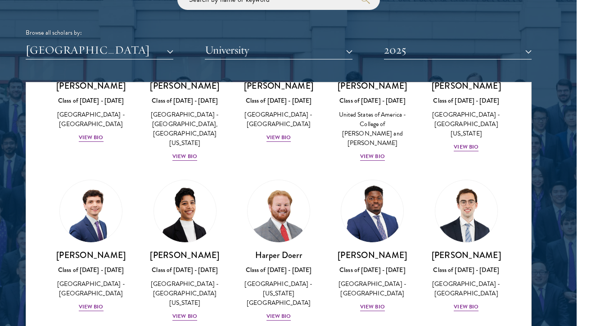
scroll to position [291, 0]
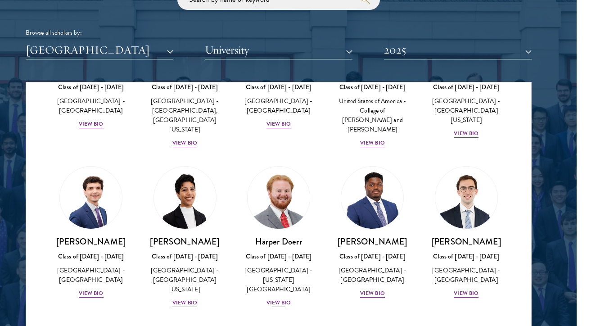
click at [283, 298] on div "View Bio" at bounding box center [279, 302] width 25 height 9
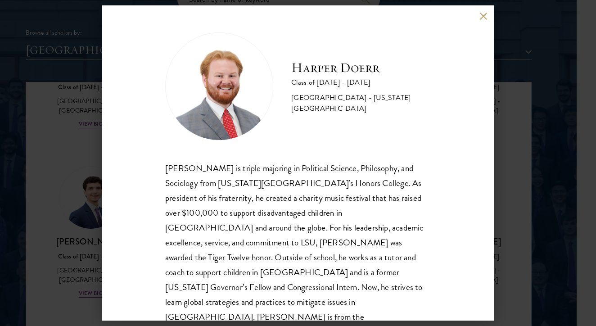
click at [482, 17] on button at bounding box center [483, 16] width 8 height 8
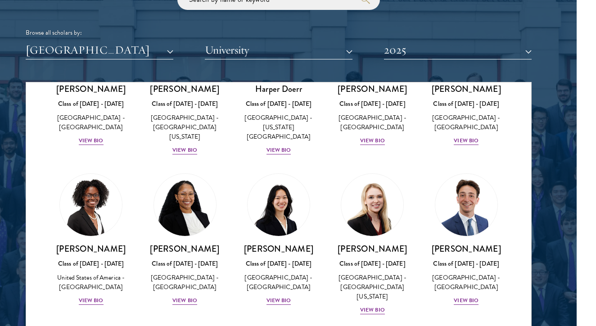
scroll to position [443, 0]
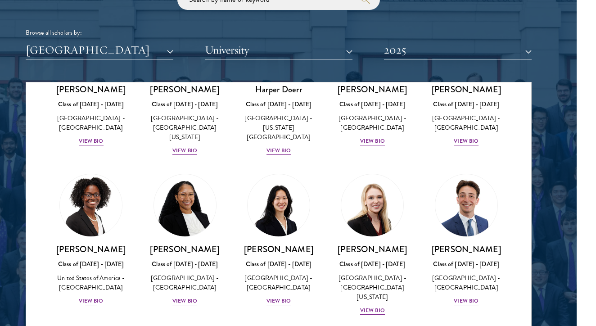
click at [93, 297] on div "View Bio" at bounding box center [91, 301] width 25 height 9
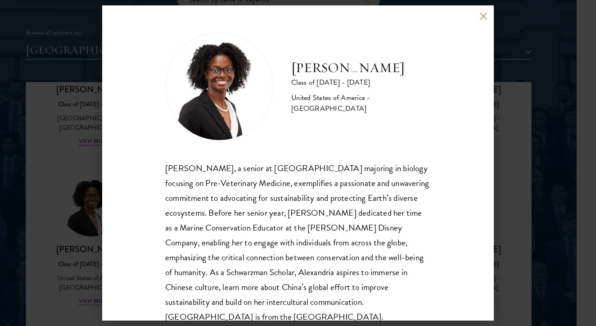
click at [482, 17] on button at bounding box center [483, 16] width 8 height 8
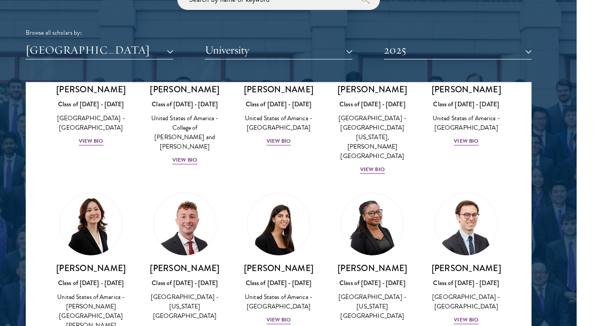
scroll to position [764, 0]
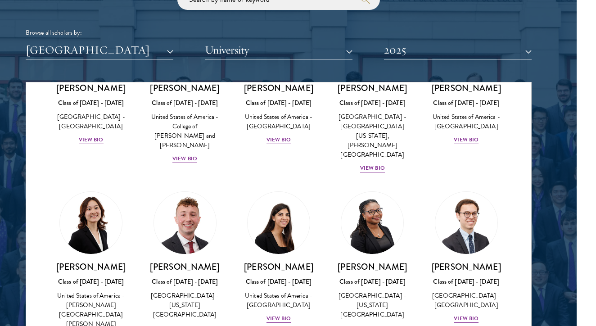
click at [182, 324] on div "View Bio" at bounding box center [184, 328] width 25 height 9
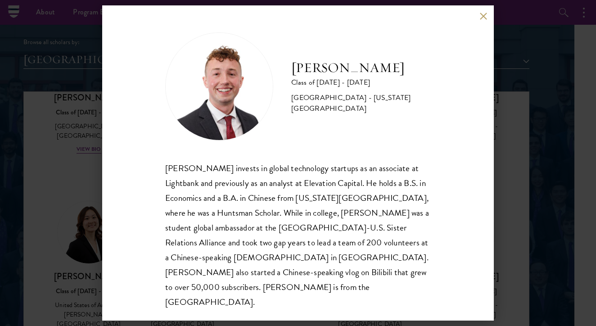
scroll to position [1080, 22]
click at [485, 20] on button at bounding box center [483, 16] width 8 height 8
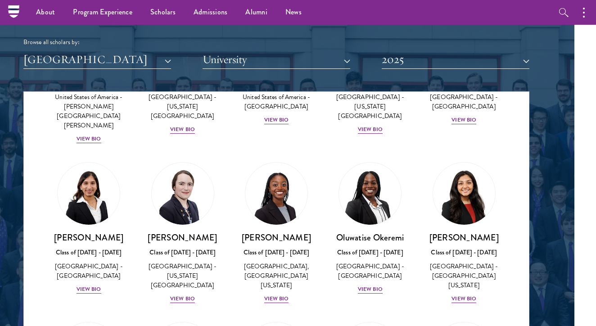
scroll to position [973, 0]
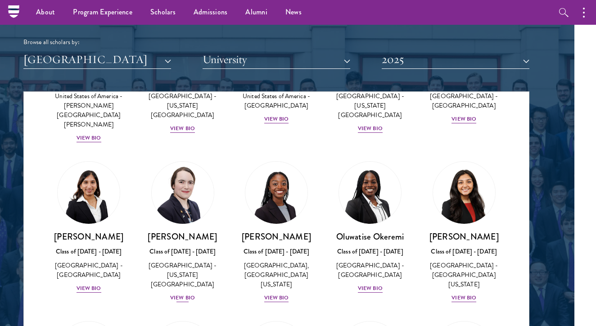
click at [183, 294] on div "View Bio" at bounding box center [182, 298] width 25 height 9
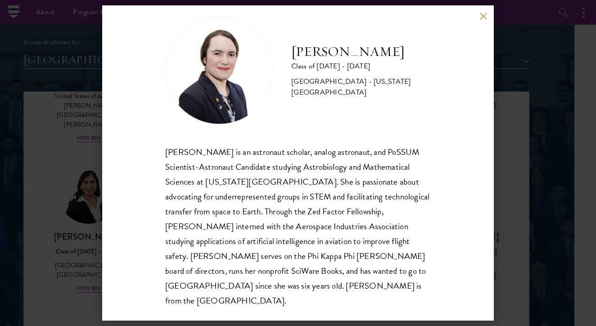
scroll to position [16, 0]
click at [486, 18] on button at bounding box center [483, 16] width 8 height 8
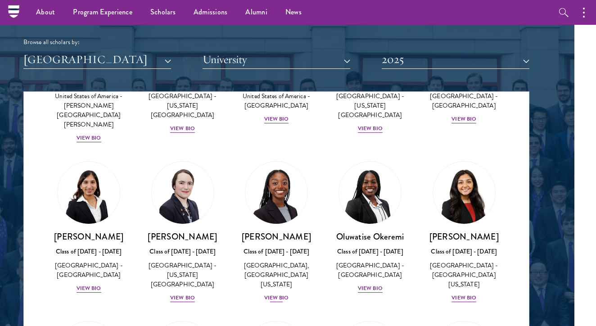
click at [284, 294] on div "View Bio" at bounding box center [276, 298] width 25 height 9
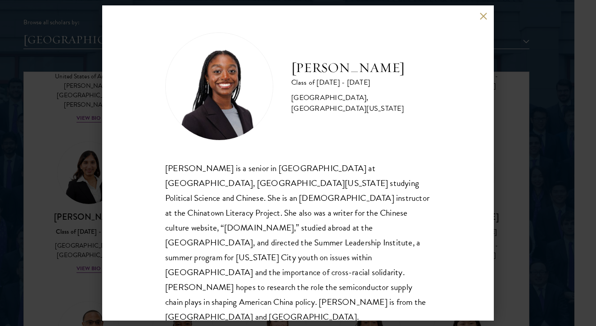
click at [483, 16] on button at bounding box center [483, 16] width 8 height 8
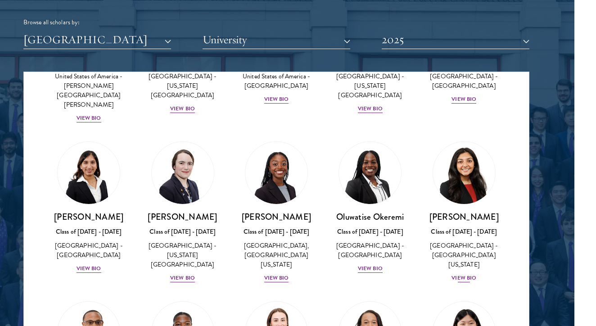
click at [469, 274] on div "View Bio" at bounding box center [464, 278] width 25 height 9
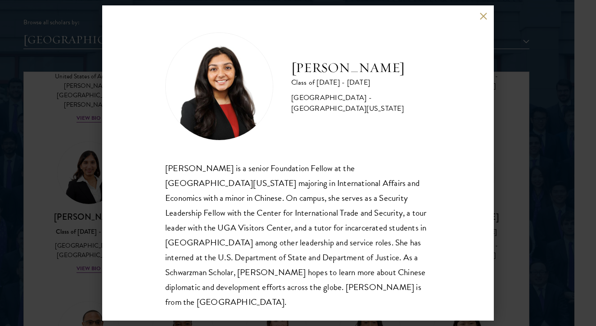
click at [481, 19] on button at bounding box center [483, 16] width 8 height 8
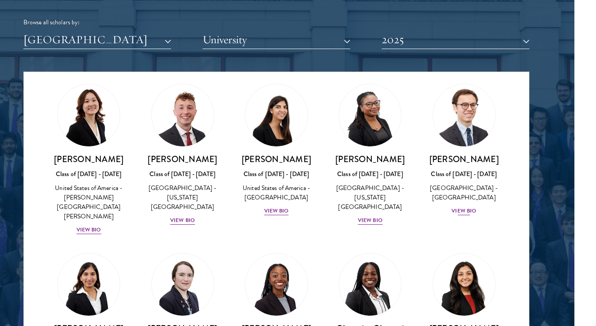
scroll to position [860, 0]
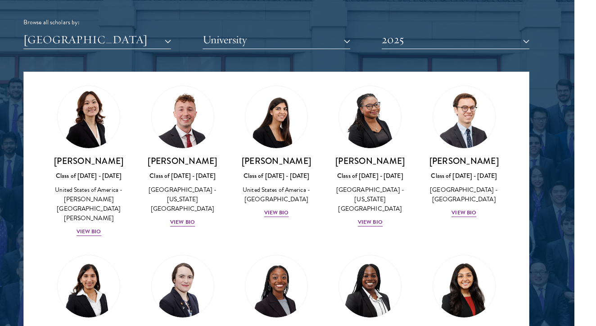
click at [489, 38] on button "2025" at bounding box center [456, 40] width 148 height 18
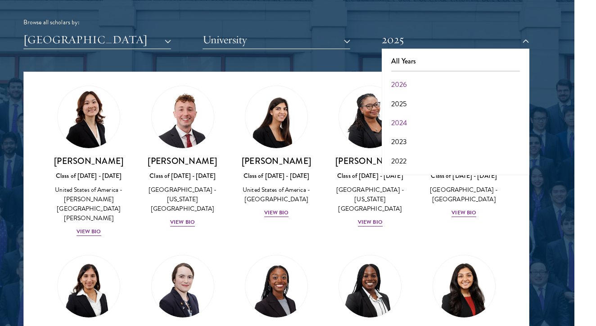
click at [420, 113] on button "2024" at bounding box center [455, 122] width 142 height 19
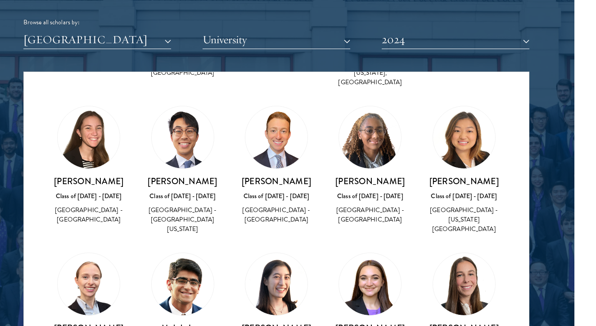
scroll to position [647, 0]
click at [463, 36] on button "2024" at bounding box center [456, 40] width 148 height 18
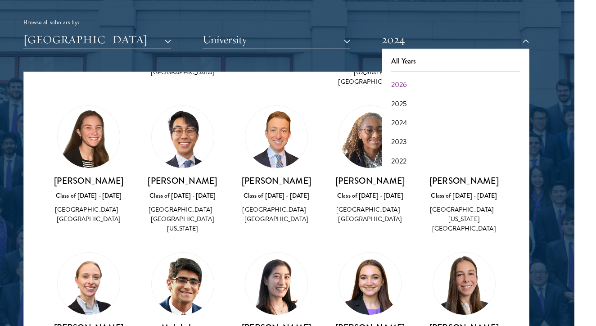
click at [411, 83] on button "2026" at bounding box center [455, 84] width 142 height 19
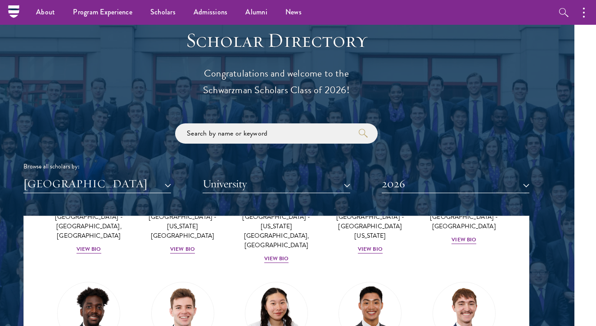
scroll to position [955, 22]
click at [358, 200] on div "Scholar Directory Congratulations and welcome to the Schwarzman Scholars Class …" at bounding box center [276, 257] width 506 height 458
